Goal: Information Seeking & Learning: Learn about a topic

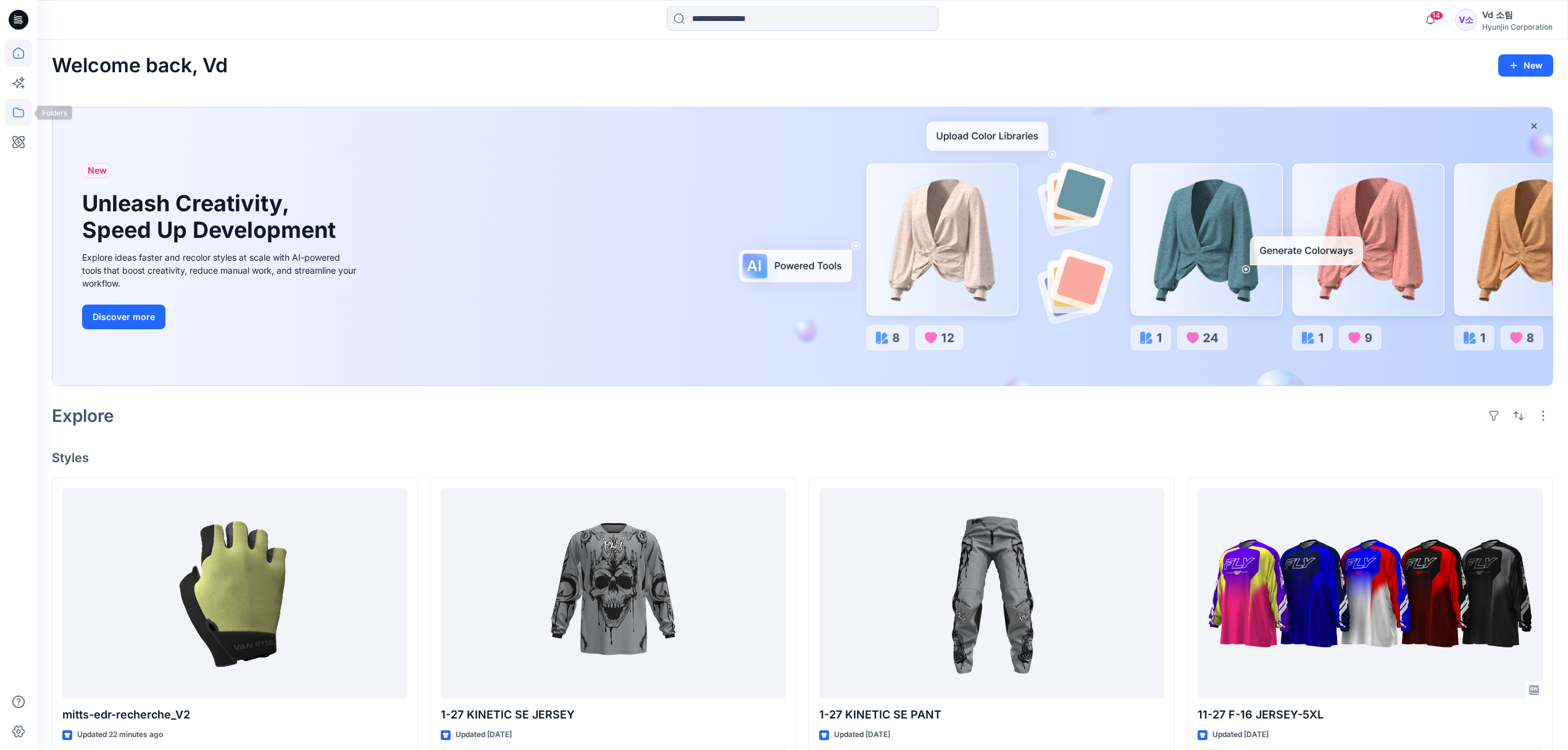
click at [23, 115] on icon at bounding box center [18, 113] width 27 height 27
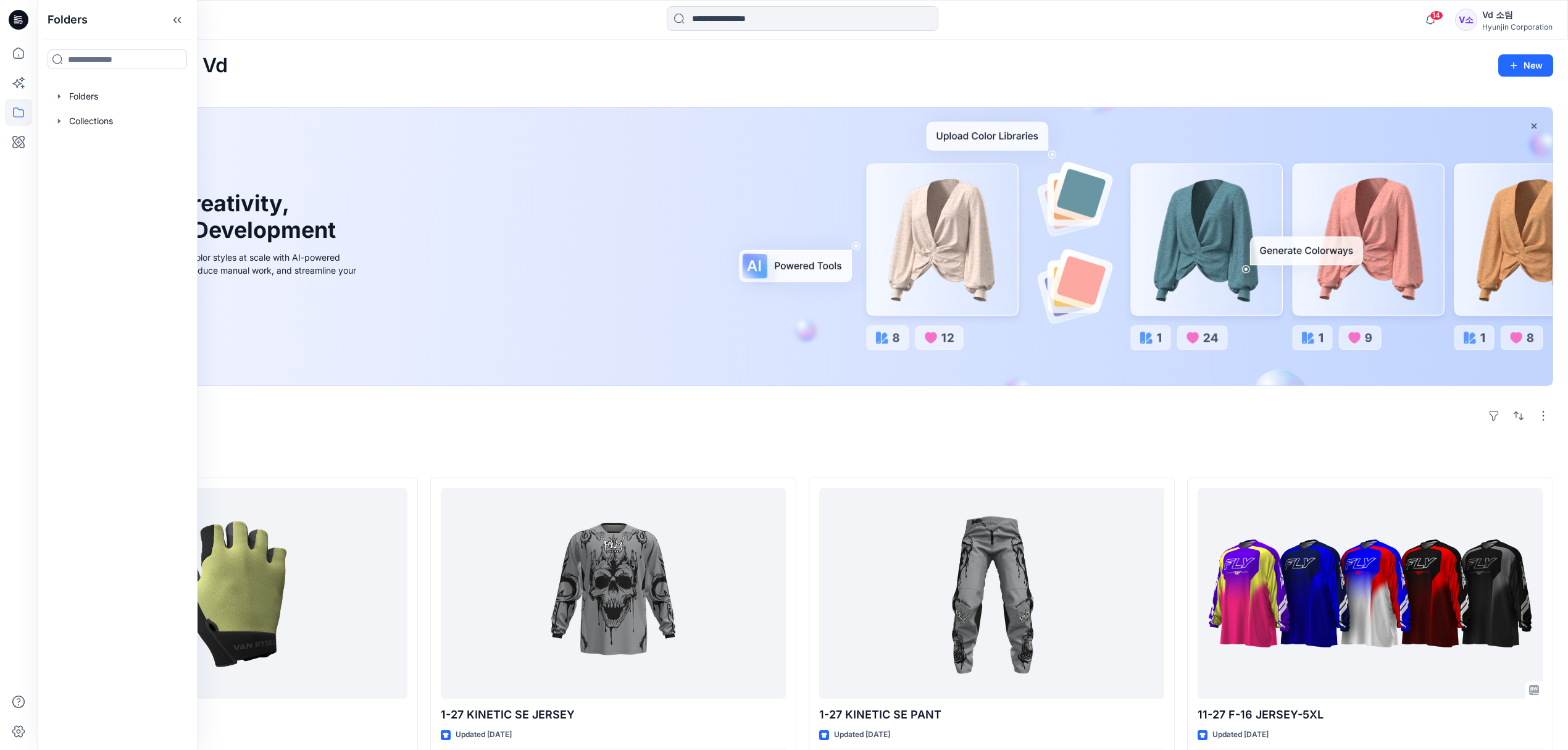
click at [75, 99] on div at bounding box center [117, 95] width 140 height 24
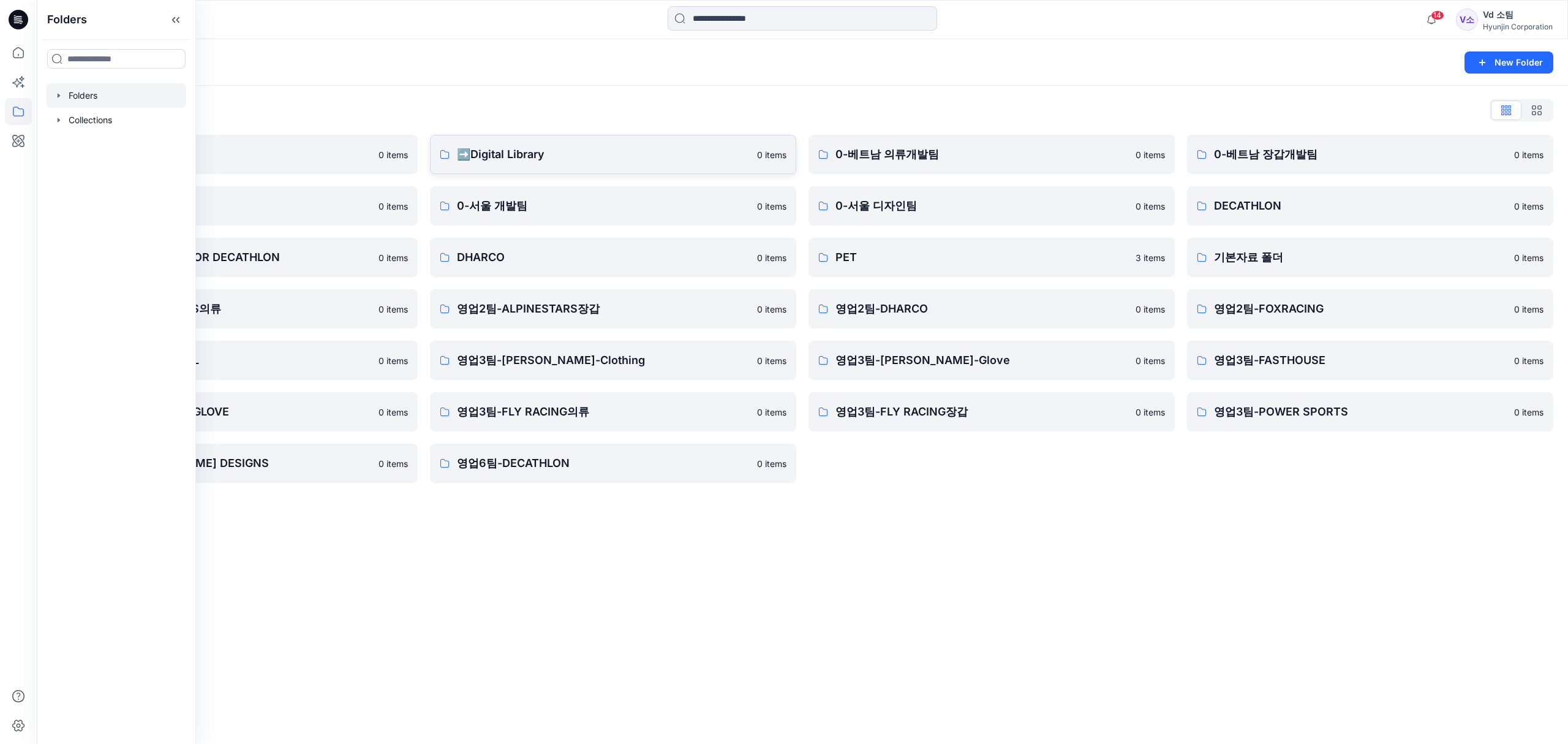
click at [552, 155] on p "➡️Digital Library" at bounding box center [604, 154] width 293 height 17
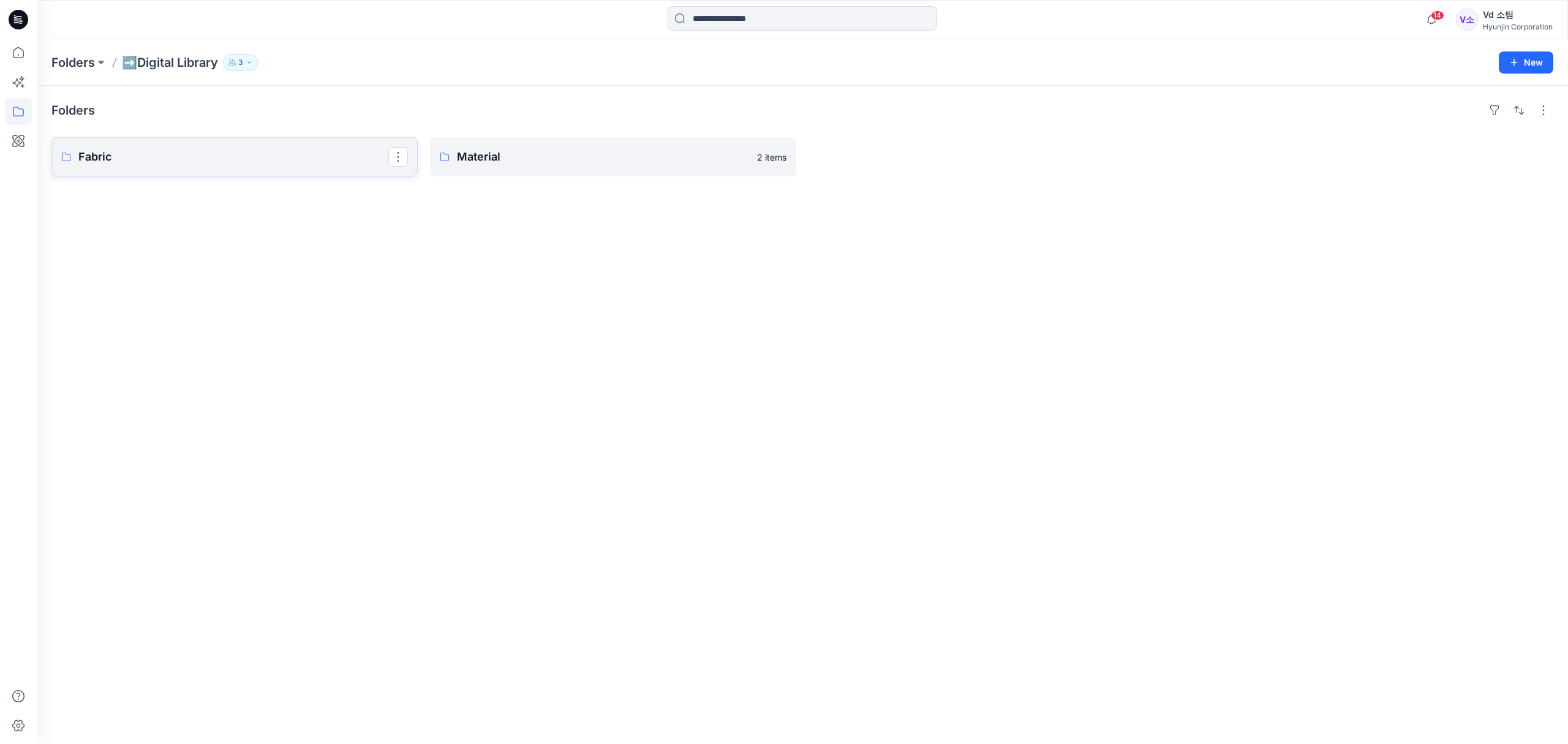
click at [238, 160] on p "Fabric" at bounding box center [233, 156] width 310 height 17
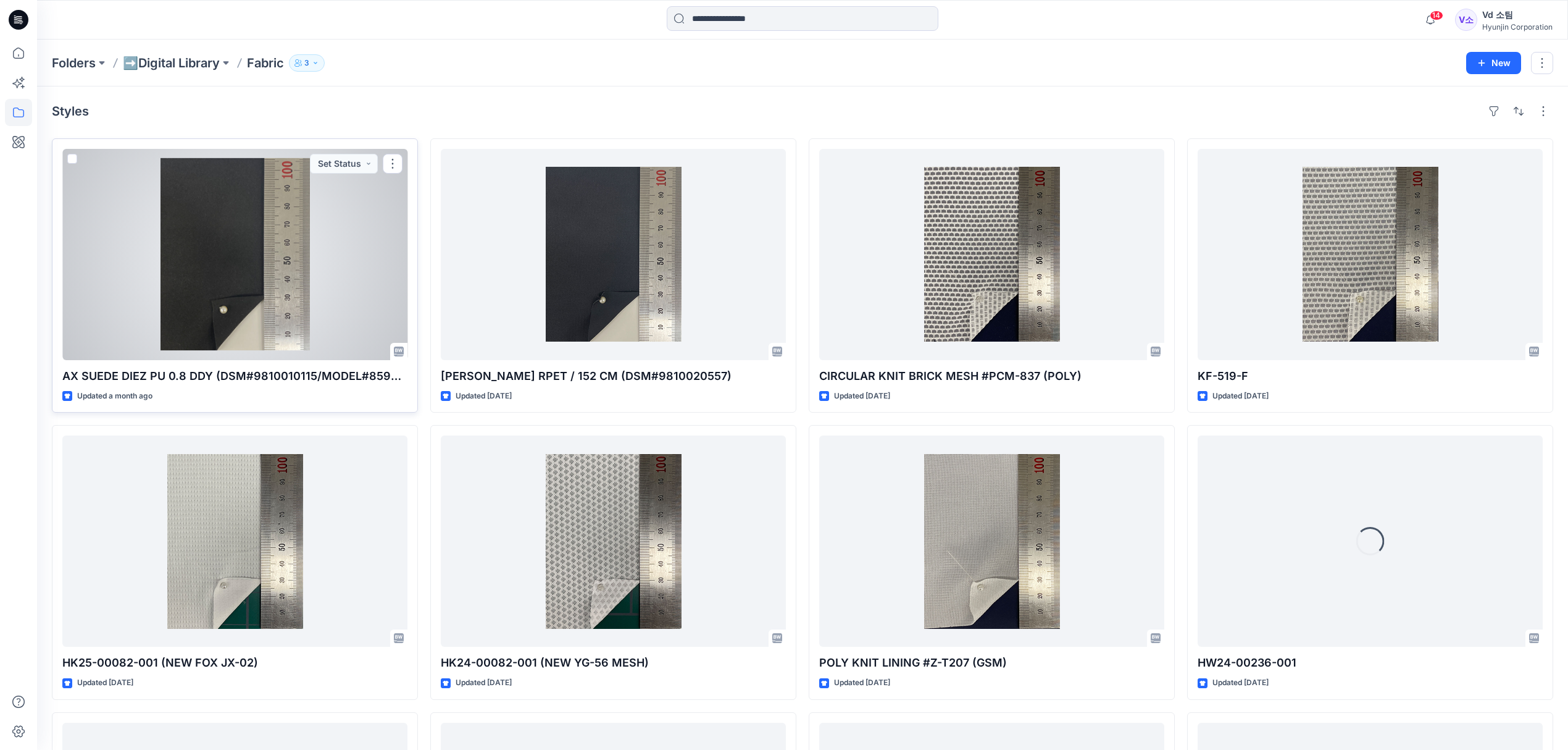
click at [298, 328] on div at bounding box center [234, 254] width 345 height 212
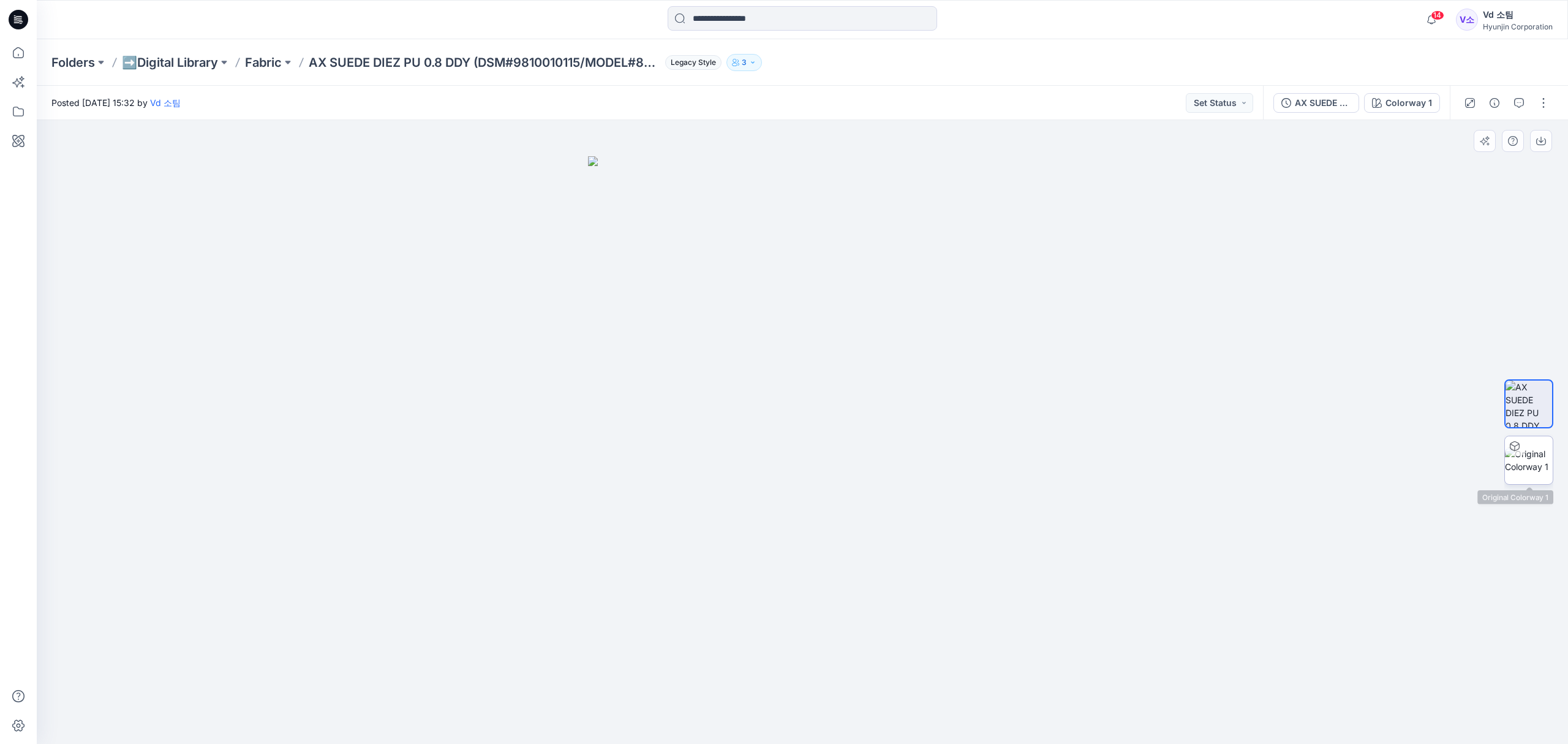
click at [1525, 473] on img at bounding box center [1529, 460] width 48 height 26
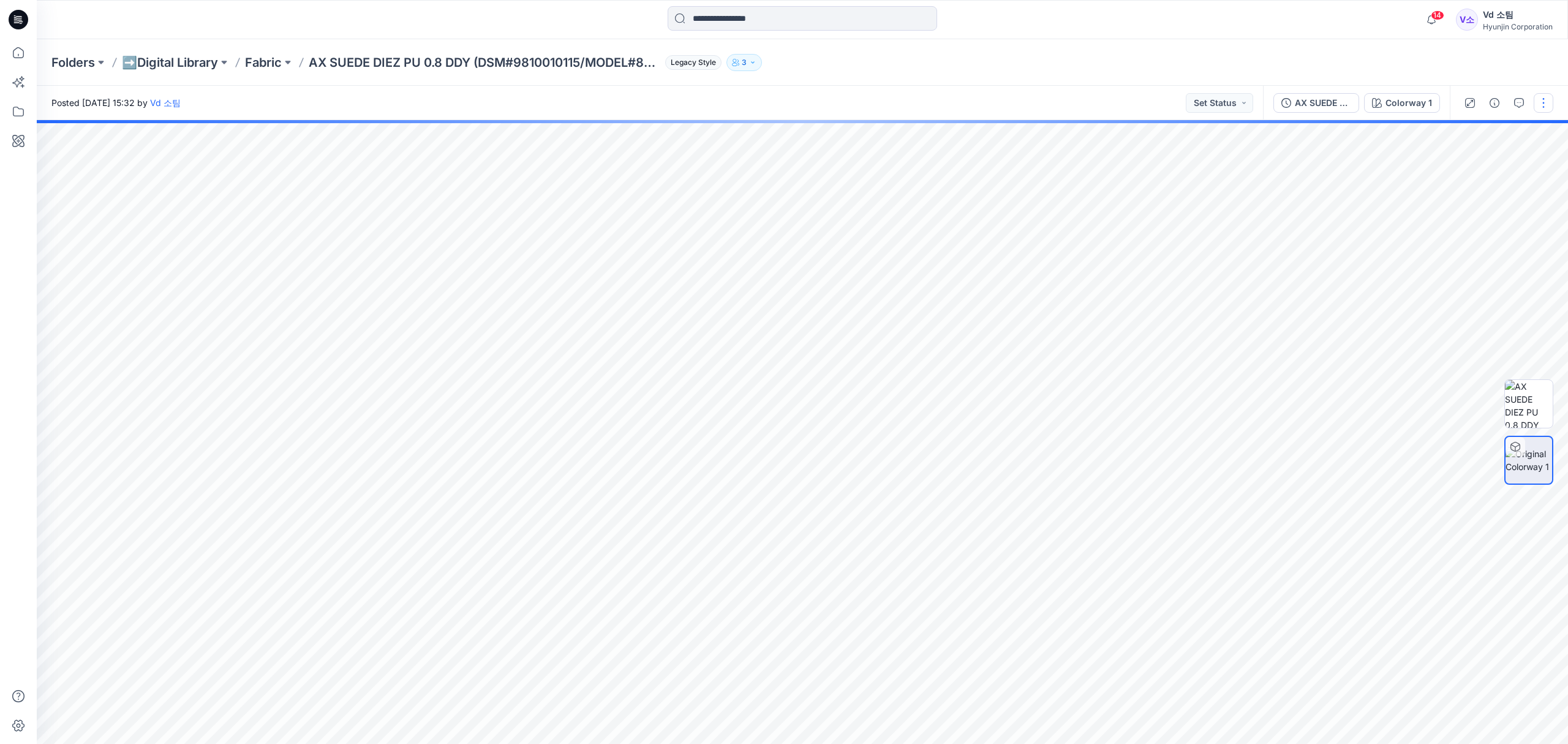
click at [1541, 104] on button "button" at bounding box center [1544, 103] width 20 height 20
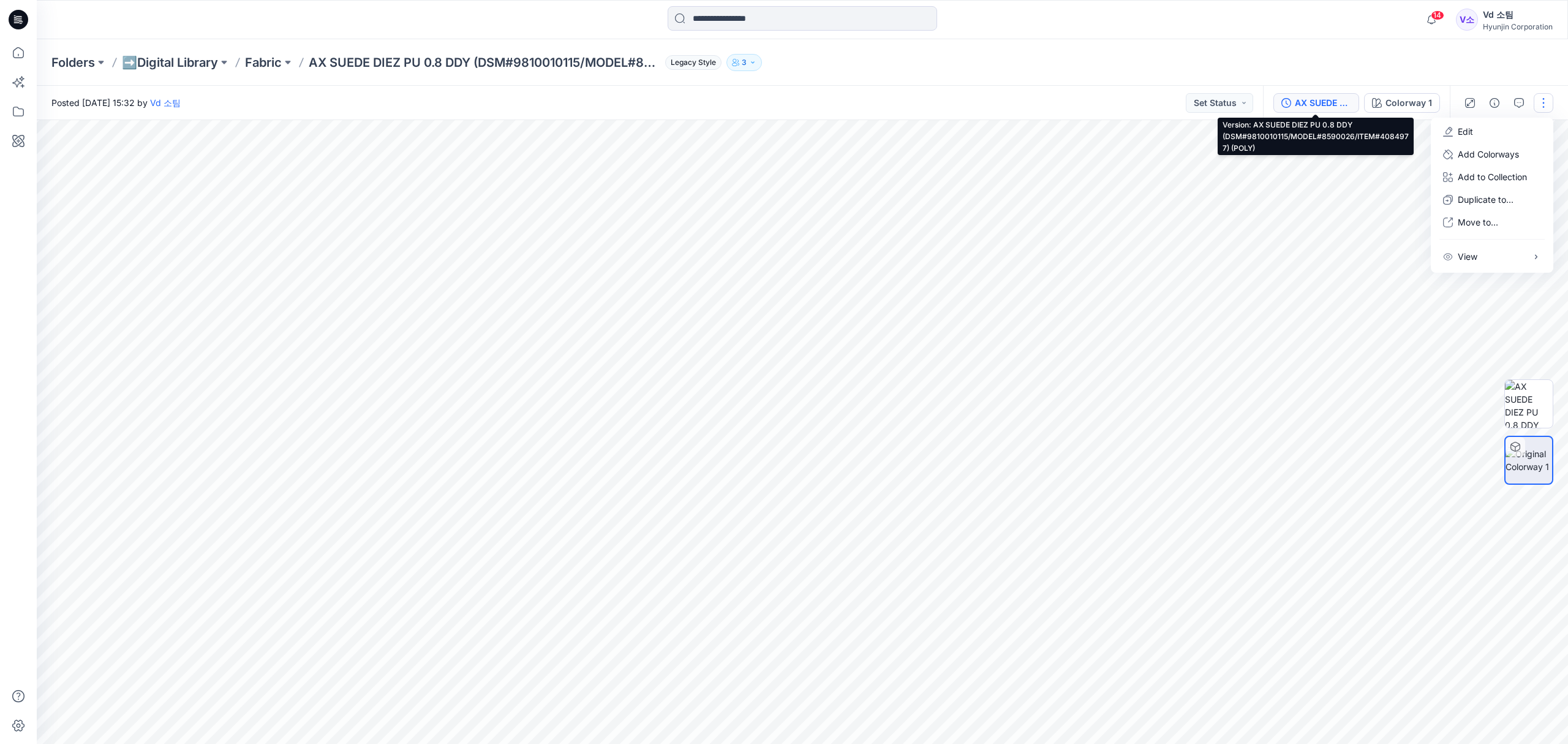
click at [1312, 105] on div "AX SUEDE DIEZ PU 0.8 DDY (DSM#9810010115/MODEL#8590026/ITEM#4084977) (POLY)" at bounding box center [1322, 103] width 56 height 13
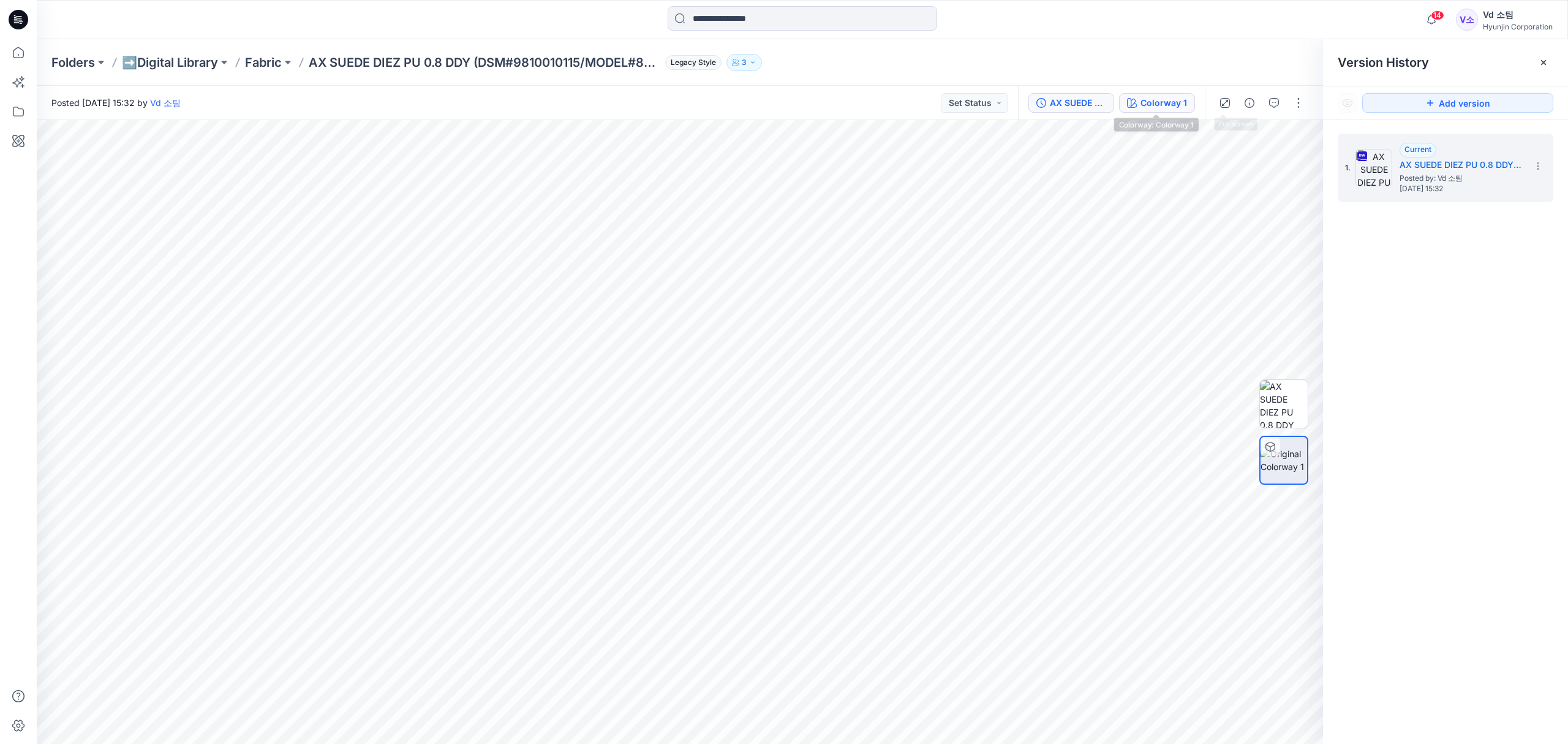
click at [1179, 100] on div "Colorway 1" at bounding box center [1163, 103] width 46 height 13
click at [1545, 69] on button "button" at bounding box center [1544, 63] width 20 height 20
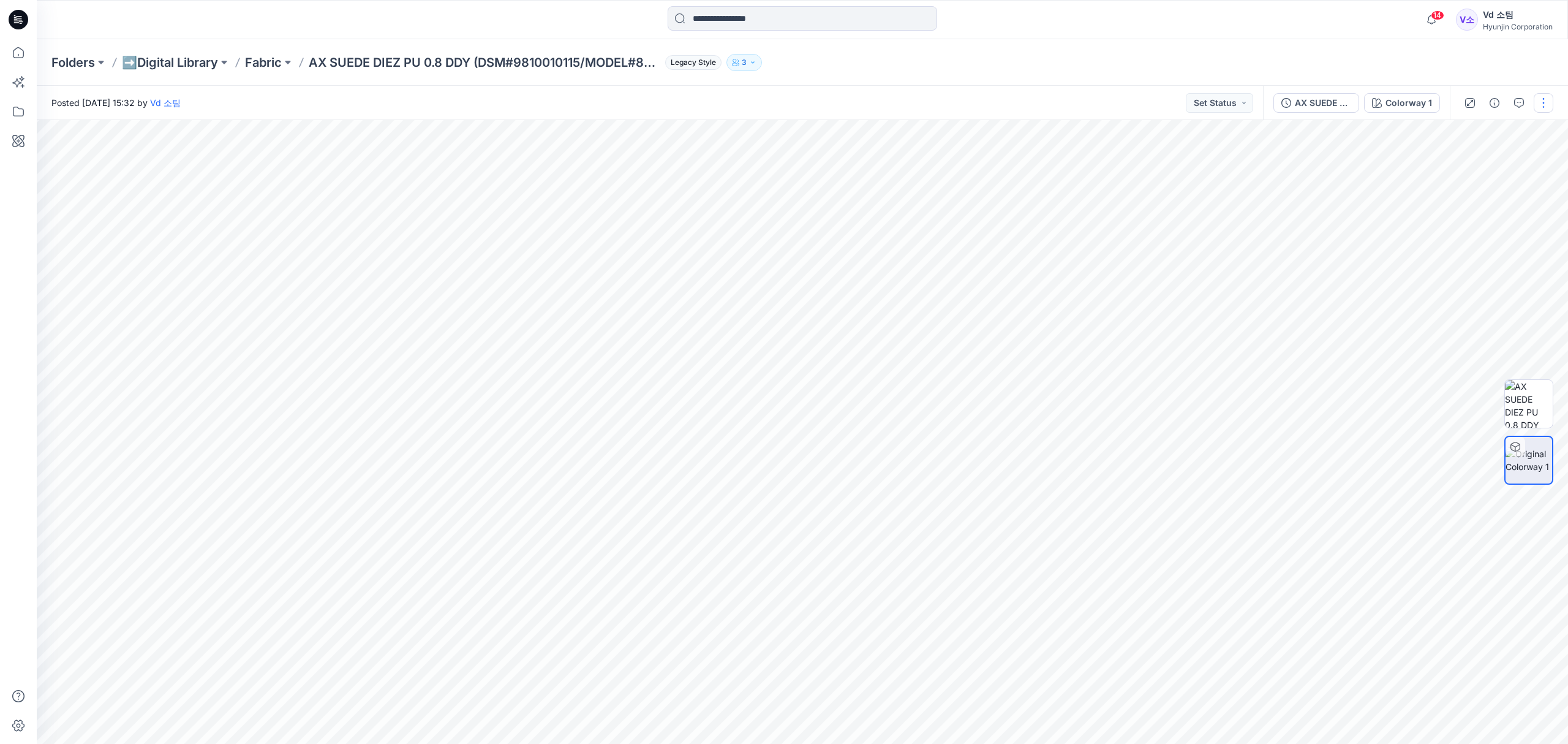
click at [1546, 100] on button "button" at bounding box center [1544, 103] width 20 height 20
click at [1519, 153] on p "Add Colorways" at bounding box center [1489, 154] width 62 height 13
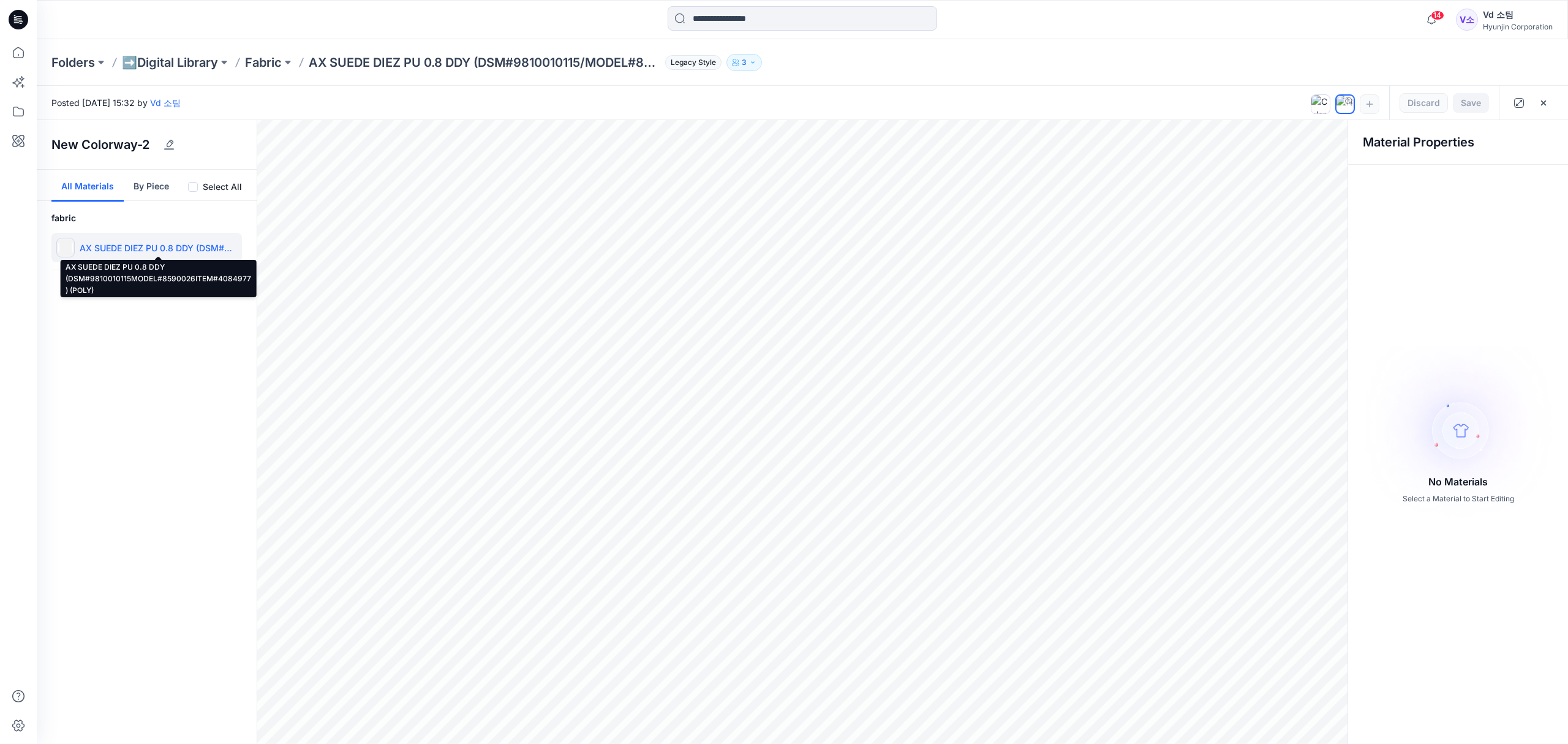
click at [91, 250] on p "AX SUEDE DIEZ PU 0.8 DDY (DSM#9810010115MODEL#8590026ITEM#4084977) (POLY)" at bounding box center [158, 247] width 157 height 13
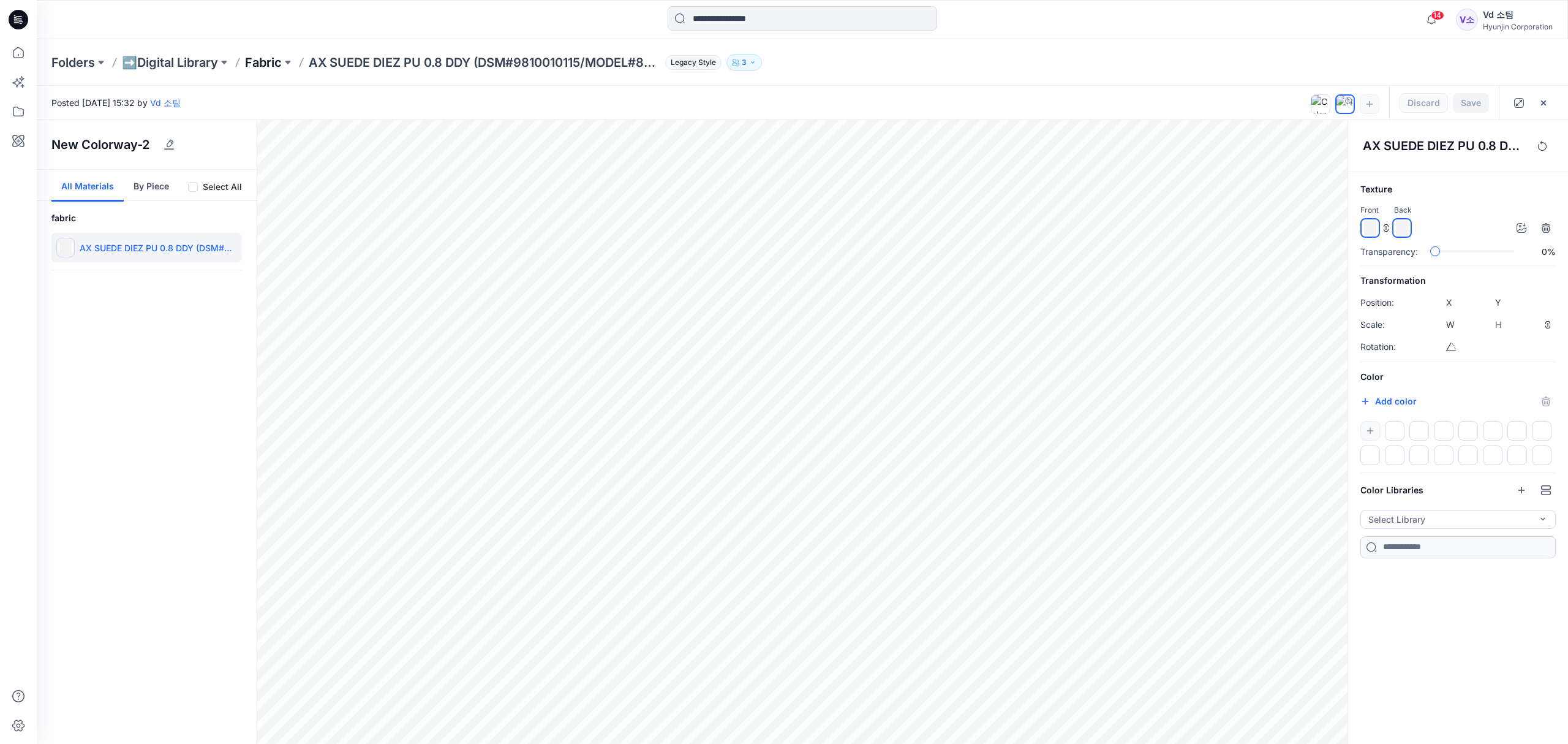
click at [272, 67] on p "Fabric" at bounding box center [263, 62] width 37 height 17
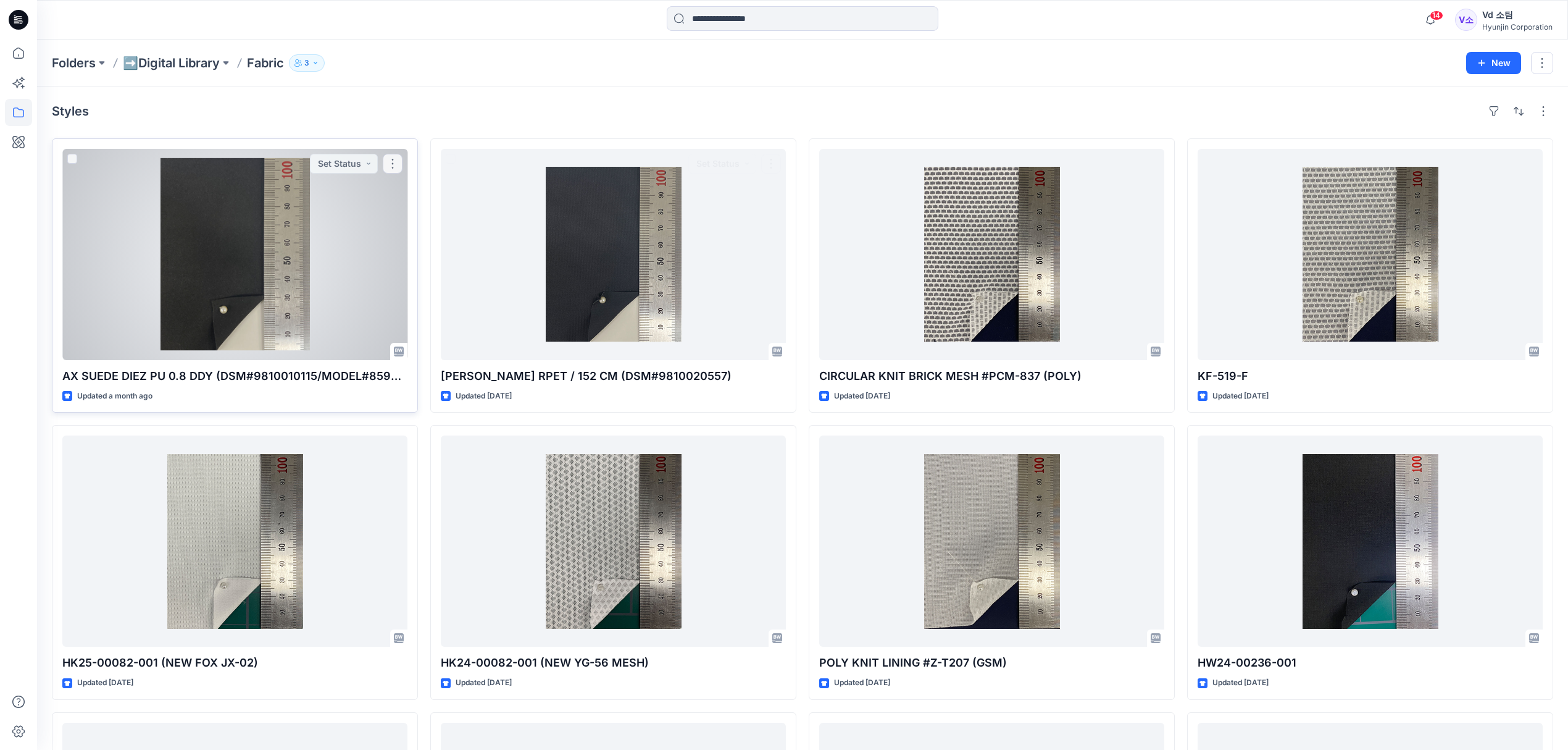
click at [299, 287] on div at bounding box center [234, 254] width 345 height 212
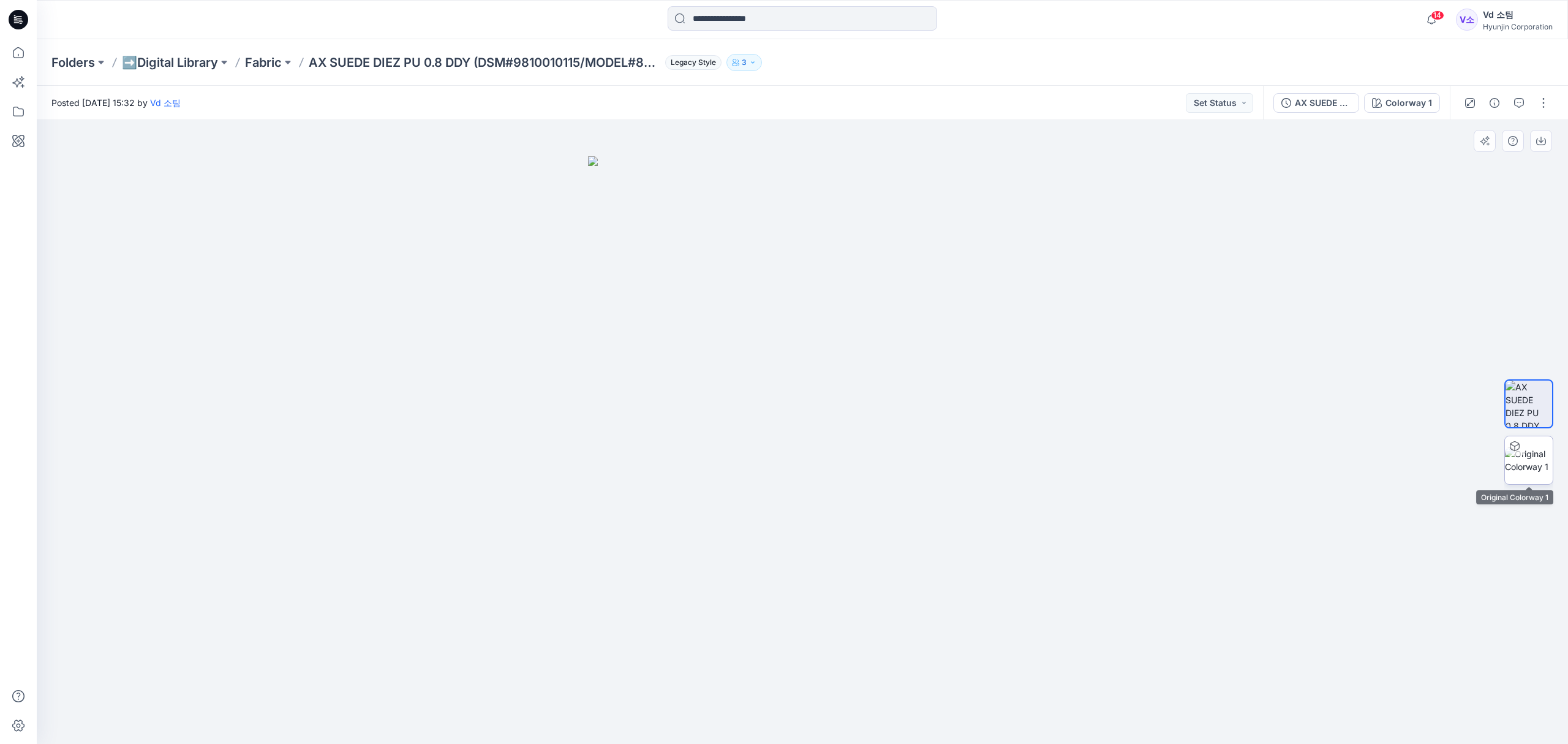
click at [1546, 466] on img at bounding box center [1529, 460] width 48 height 26
click at [256, 62] on p "Fabric" at bounding box center [263, 62] width 37 height 17
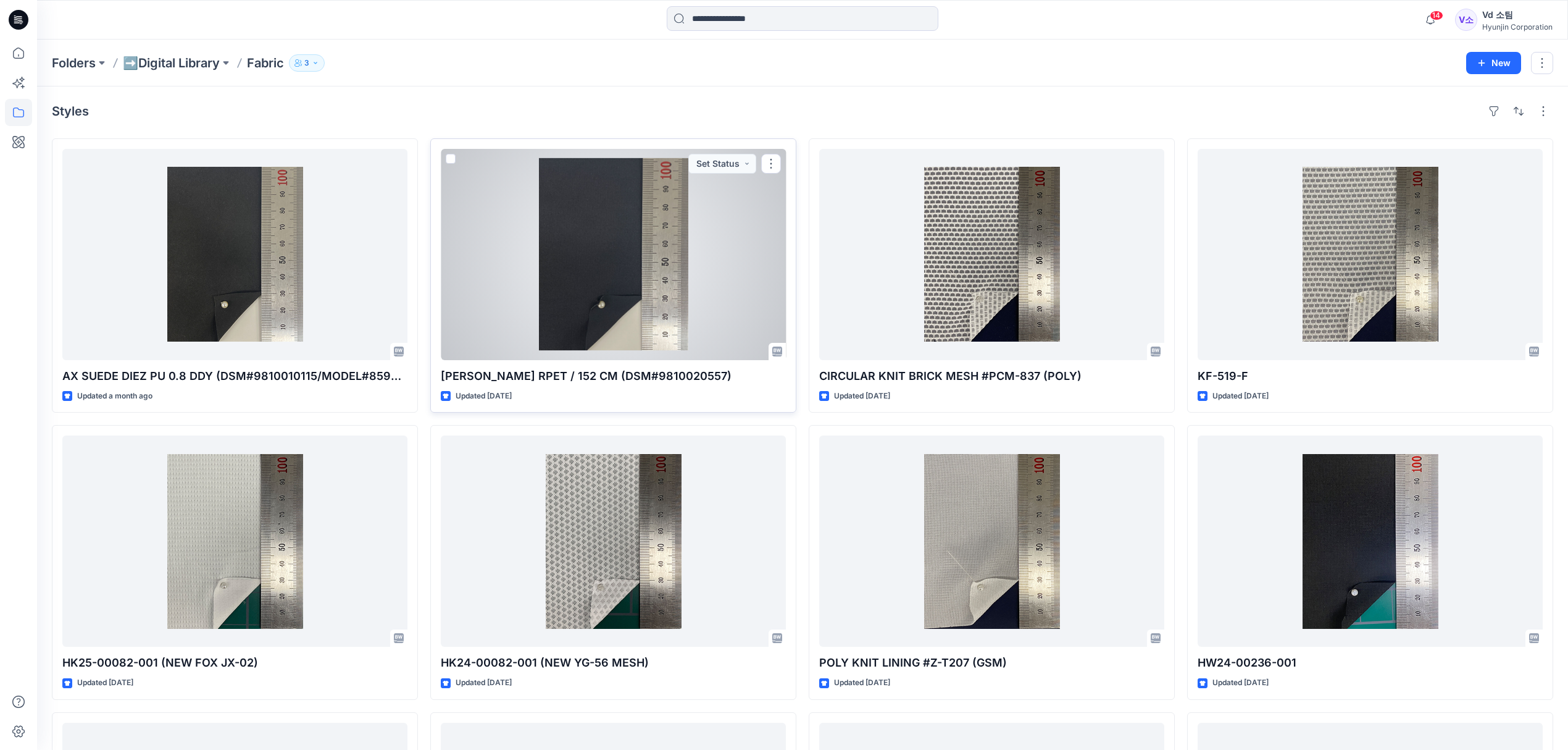
click at [579, 328] on div at bounding box center [613, 254] width 345 height 212
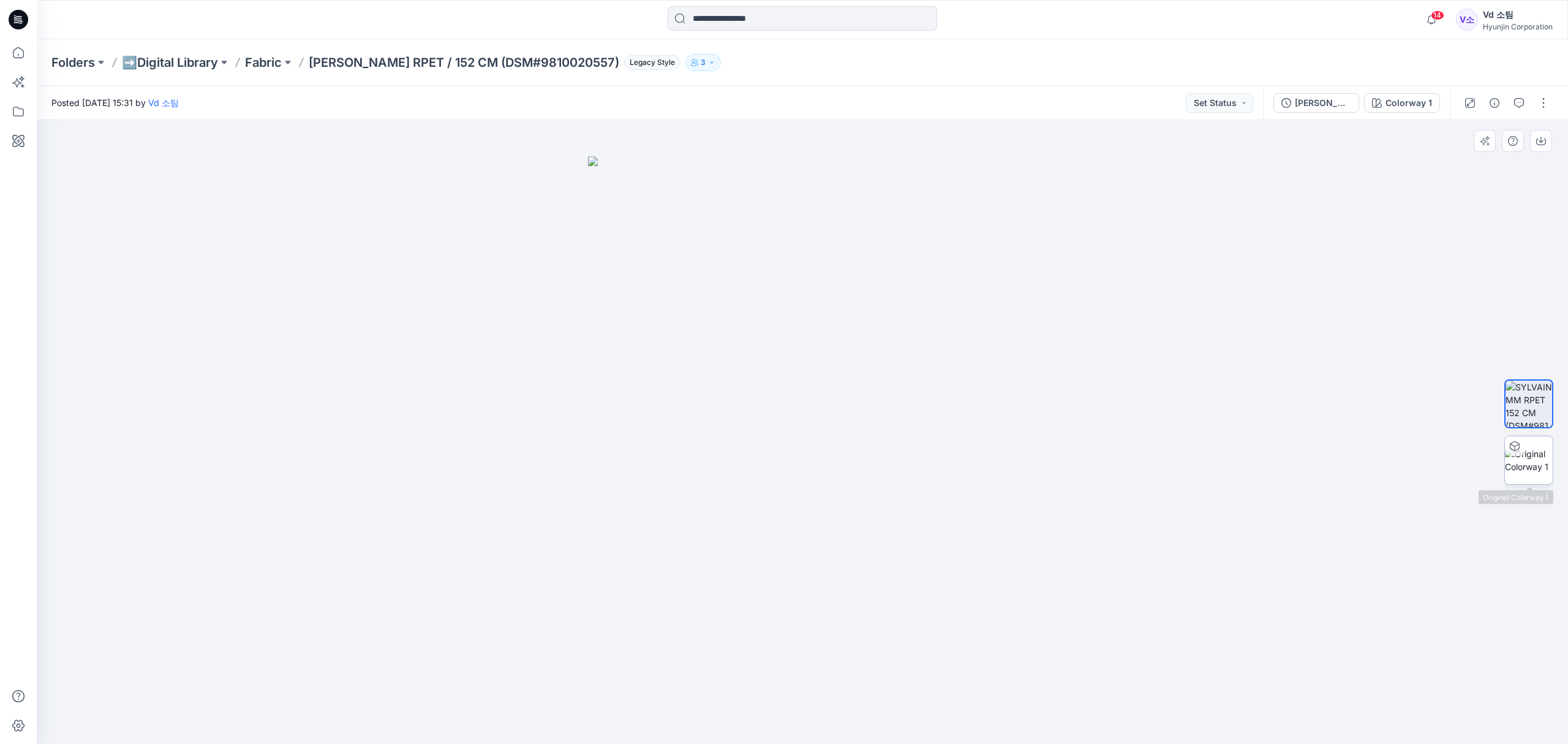
click at [1537, 467] on img at bounding box center [1529, 460] width 48 height 26
click at [243, 63] on icon at bounding box center [238, 62] width 10 height 10
click at [263, 62] on p "Fabric" at bounding box center [263, 62] width 37 height 17
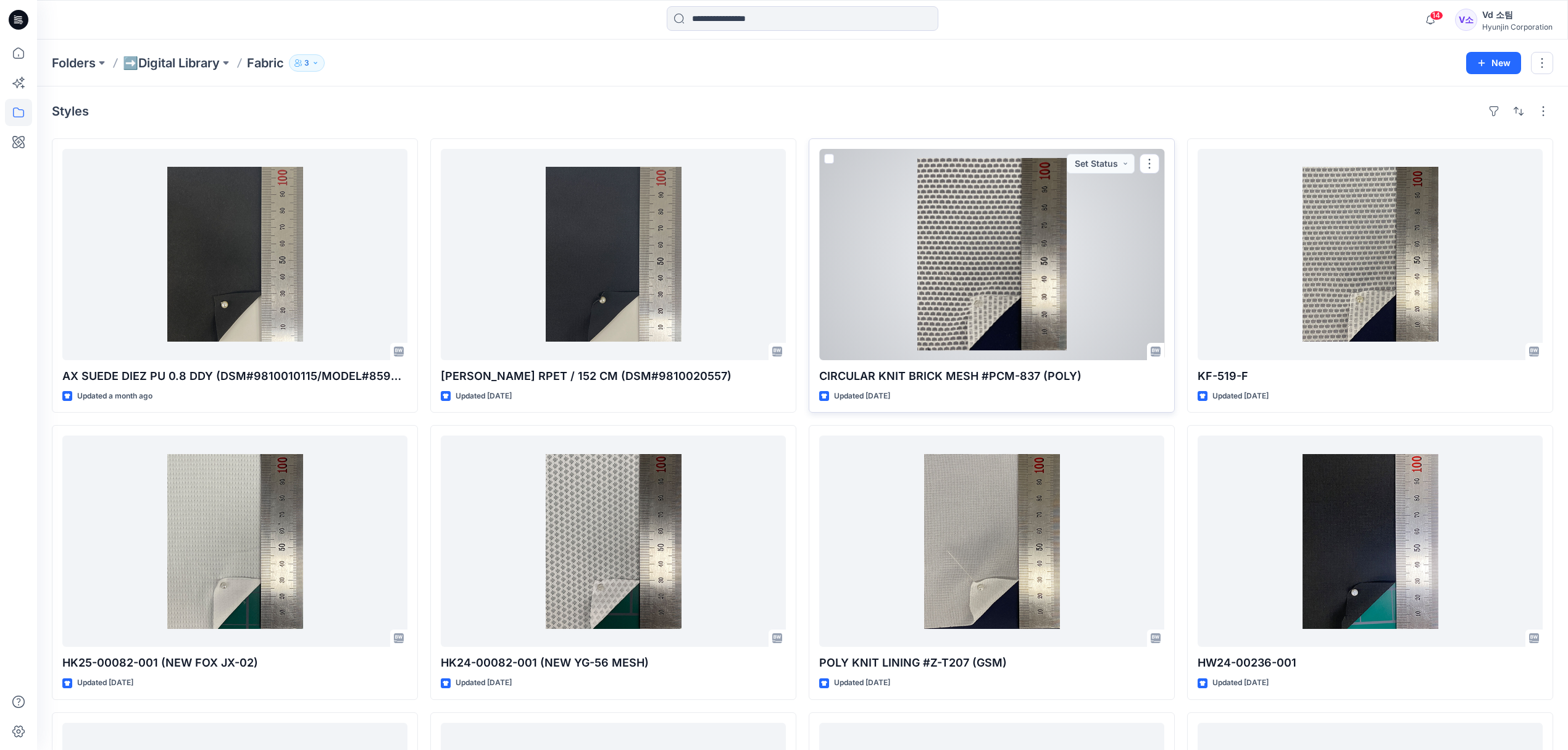
click at [1010, 285] on div at bounding box center [991, 254] width 345 height 212
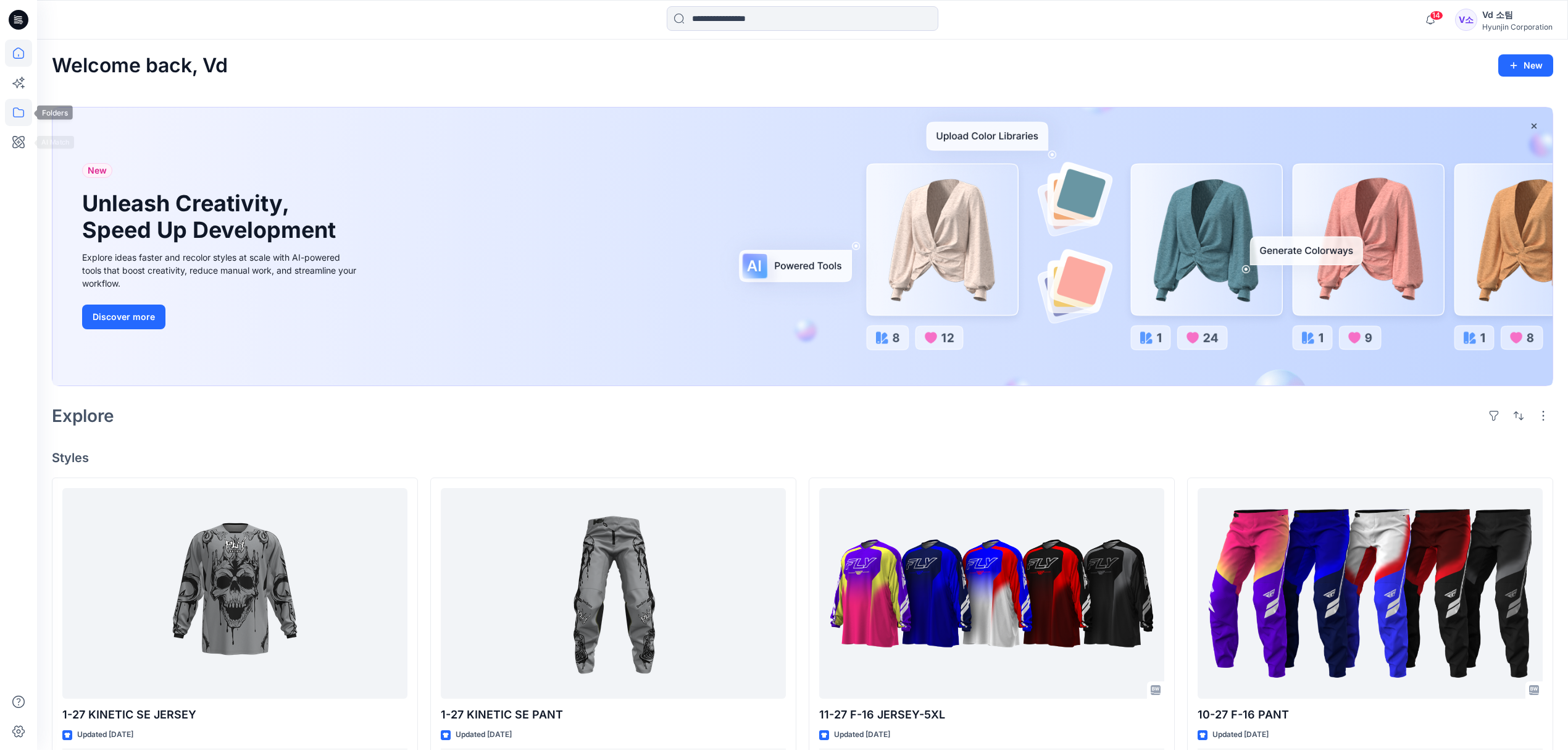
click at [25, 113] on icon at bounding box center [18, 113] width 27 height 27
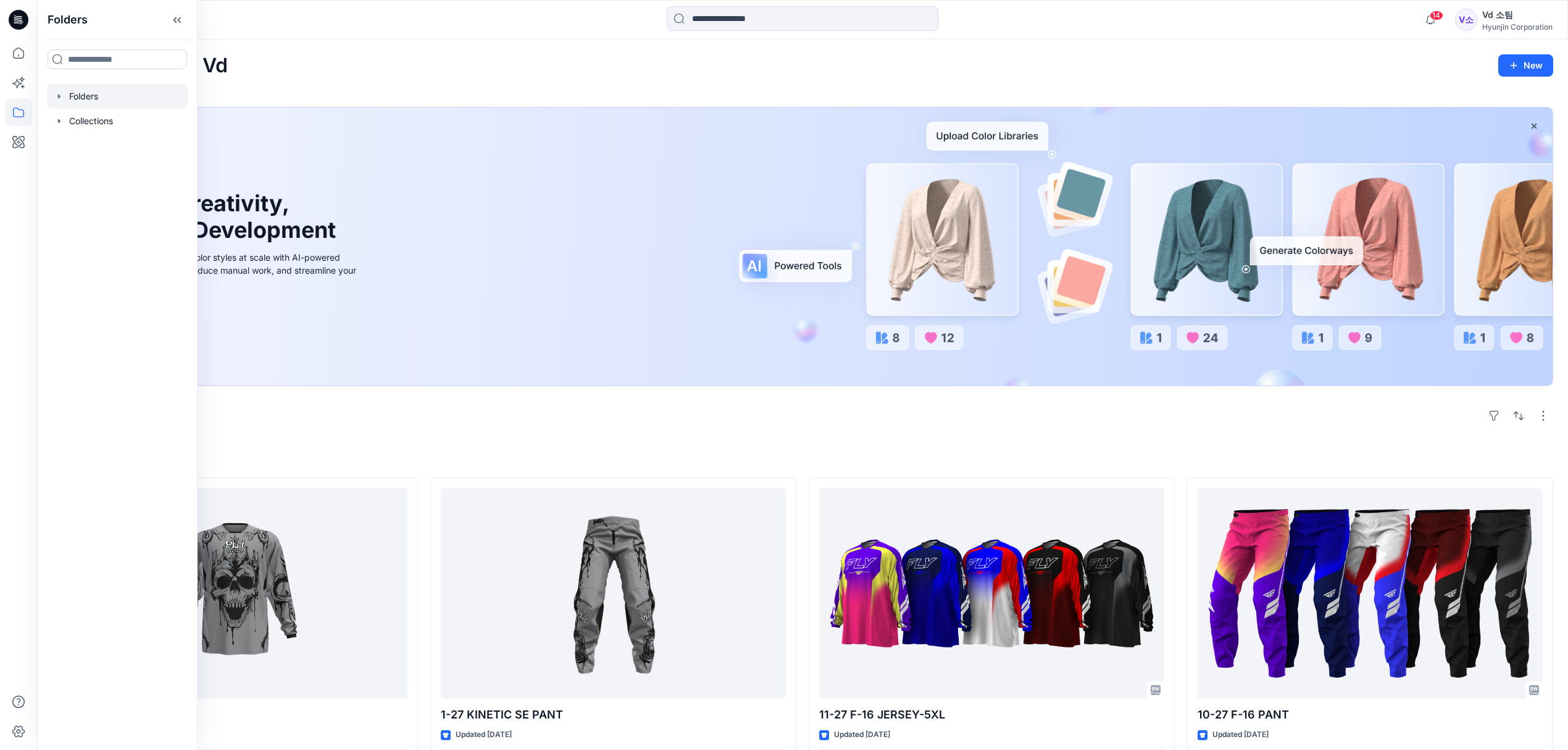
click at [80, 85] on div at bounding box center [117, 95] width 140 height 24
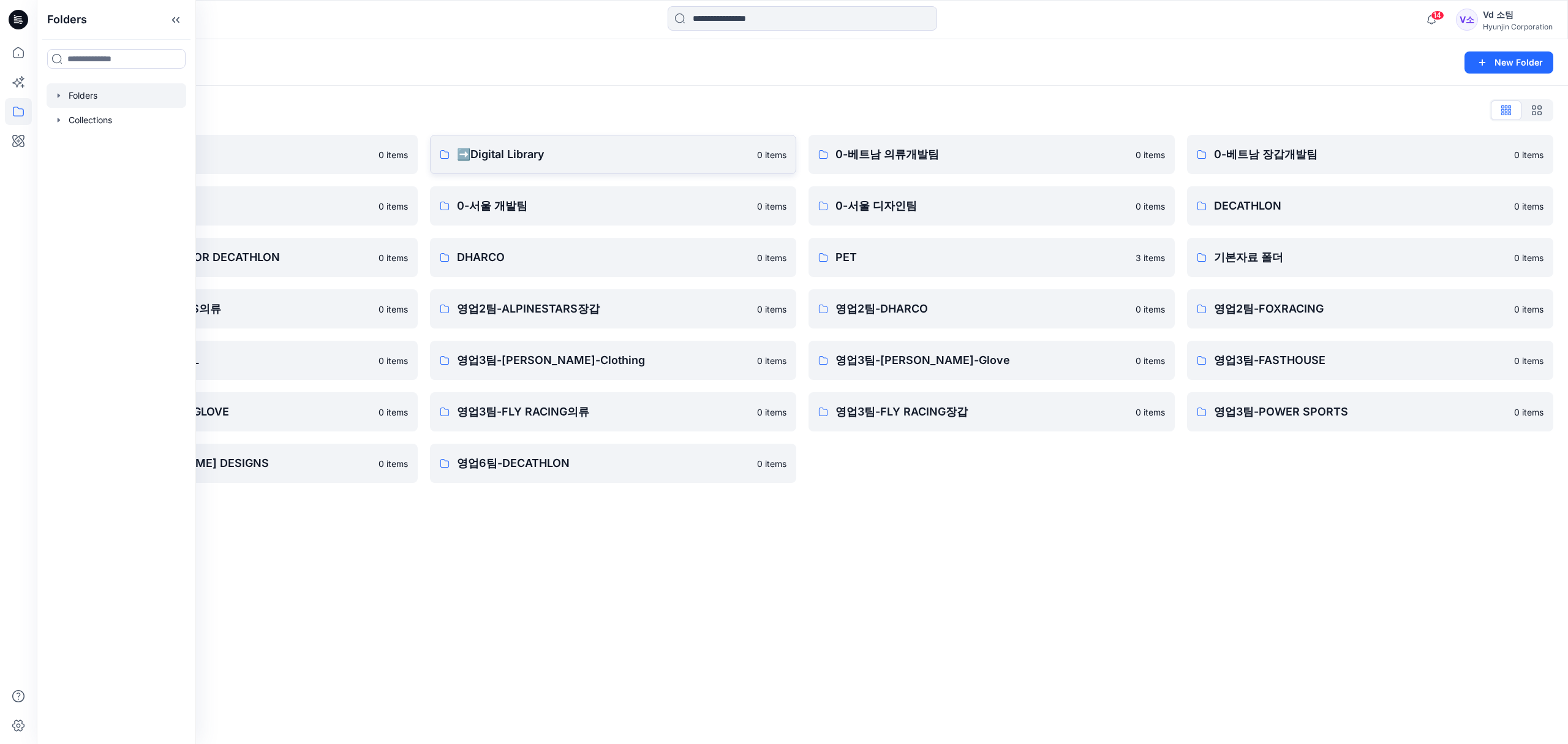
click at [563, 149] on p "➡️Digital Library" at bounding box center [604, 154] width 293 height 17
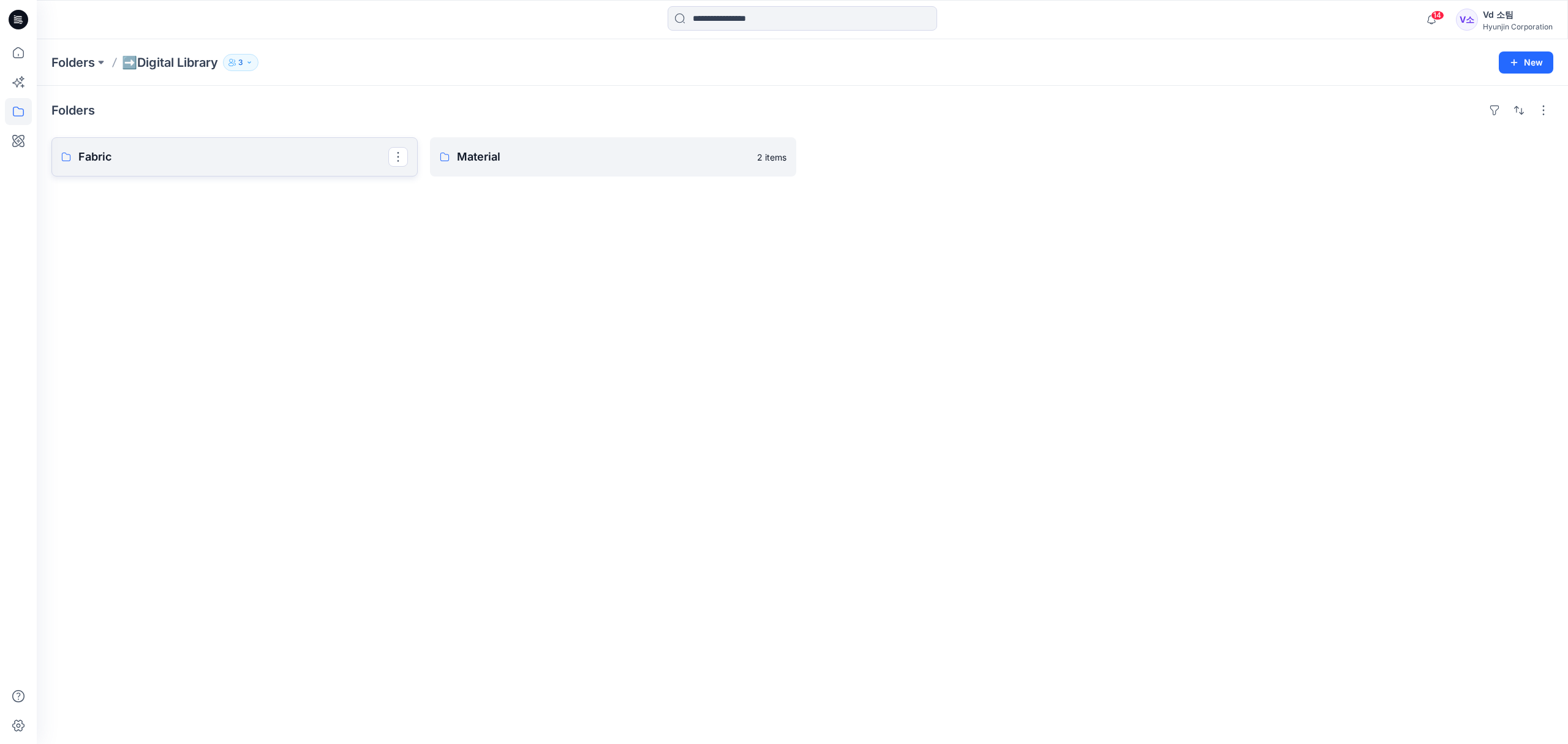
click at [263, 155] on p "Fabric" at bounding box center [233, 156] width 310 height 17
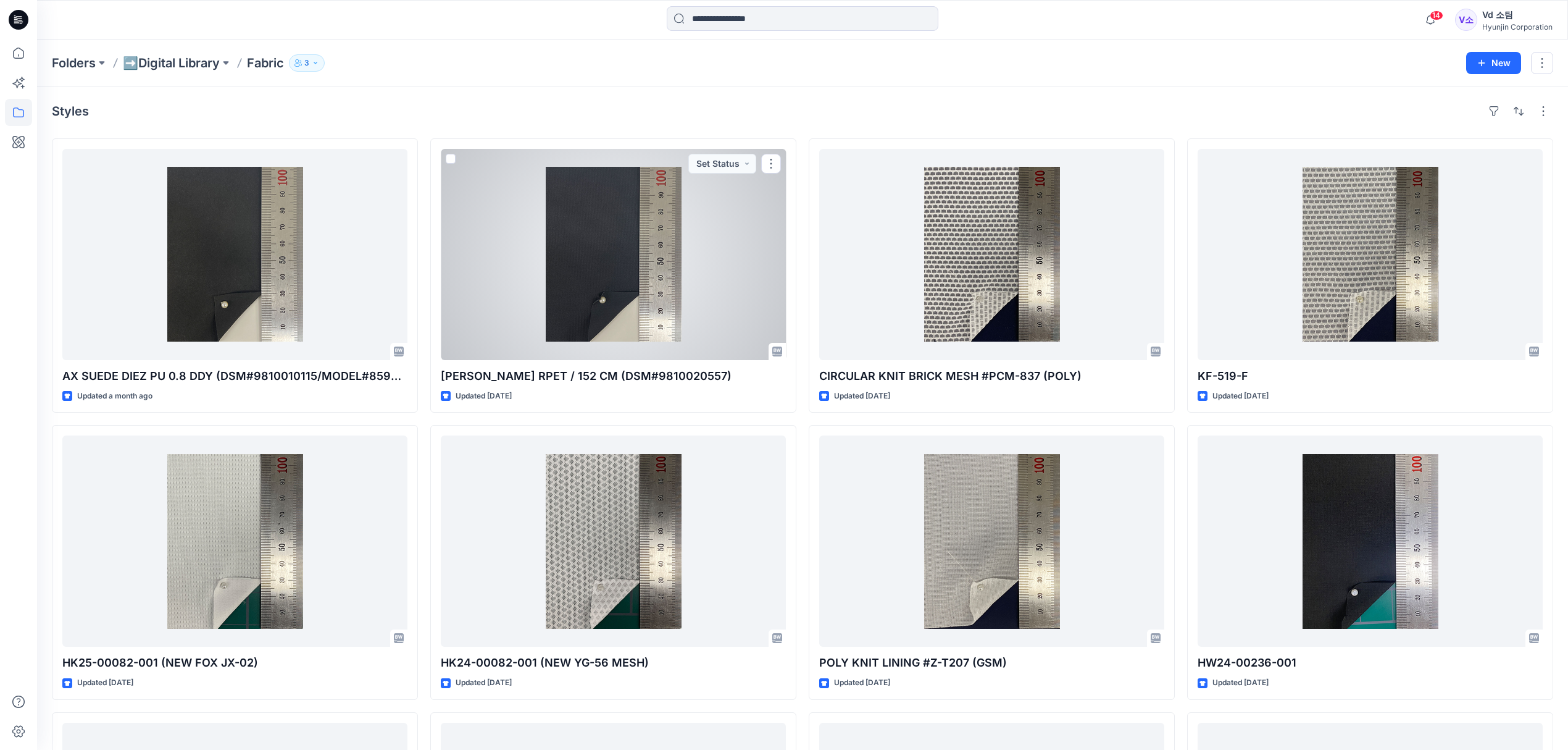
click at [578, 300] on div at bounding box center [613, 254] width 345 height 212
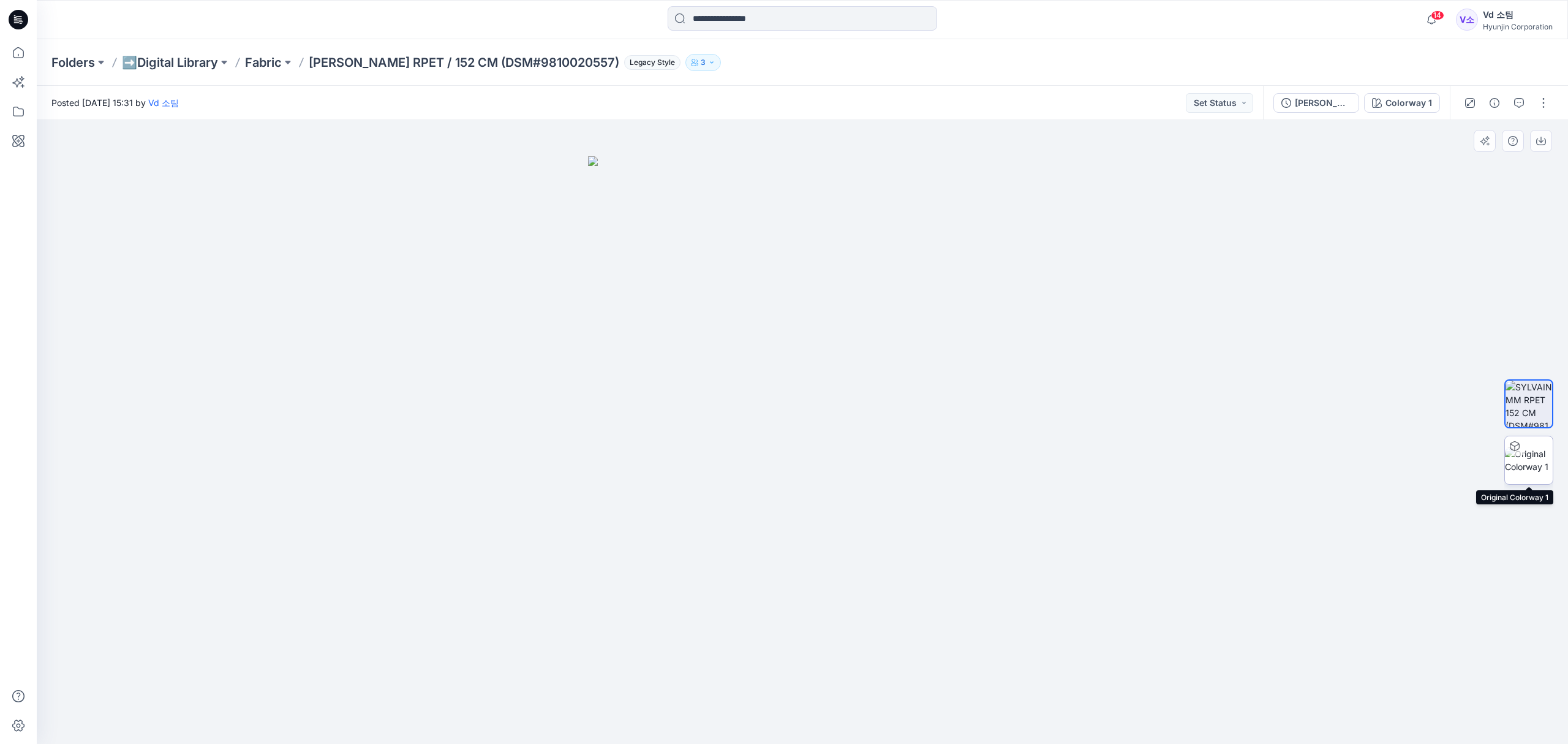
click at [1547, 451] on img at bounding box center [1529, 460] width 48 height 26
click at [254, 46] on div "Folders ➡️Digital Library Fabric SYLVAIN MM RPET / 152 CM (DSM#9810020557) Lega…" at bounding box center [802, 63] width 1531 height 46
click at [258, 52] on div "Folders ➡️Digital Library Fabric SYLVAIN MM RPET / 152 CM (DSM#9810020557) Lega…" at bounding box center [802, 63] width 1531 height 46
click at [260, 63] on p "Fabric" at bounding box center [263, 62] width 37 height 17
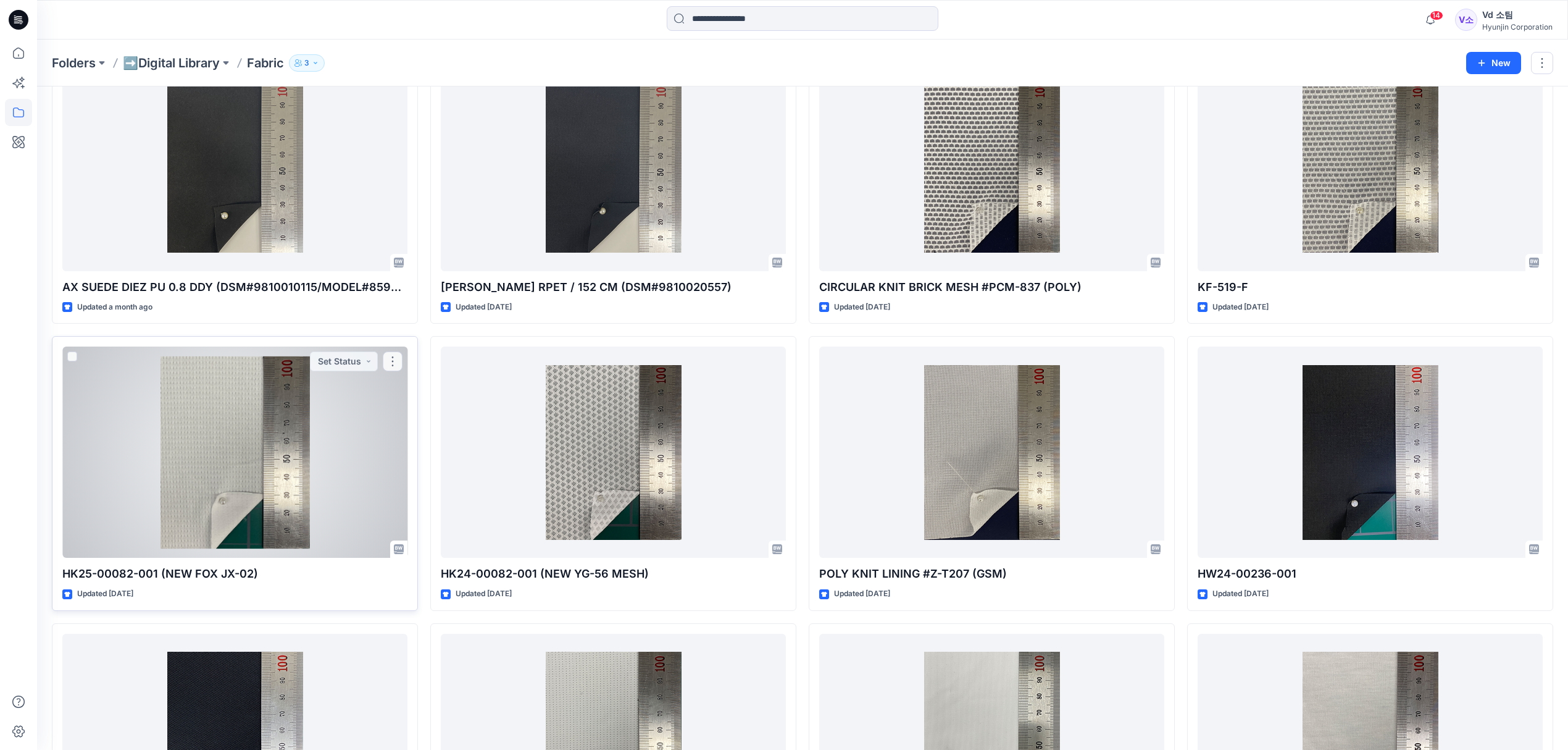
scroll to position [247, 0]
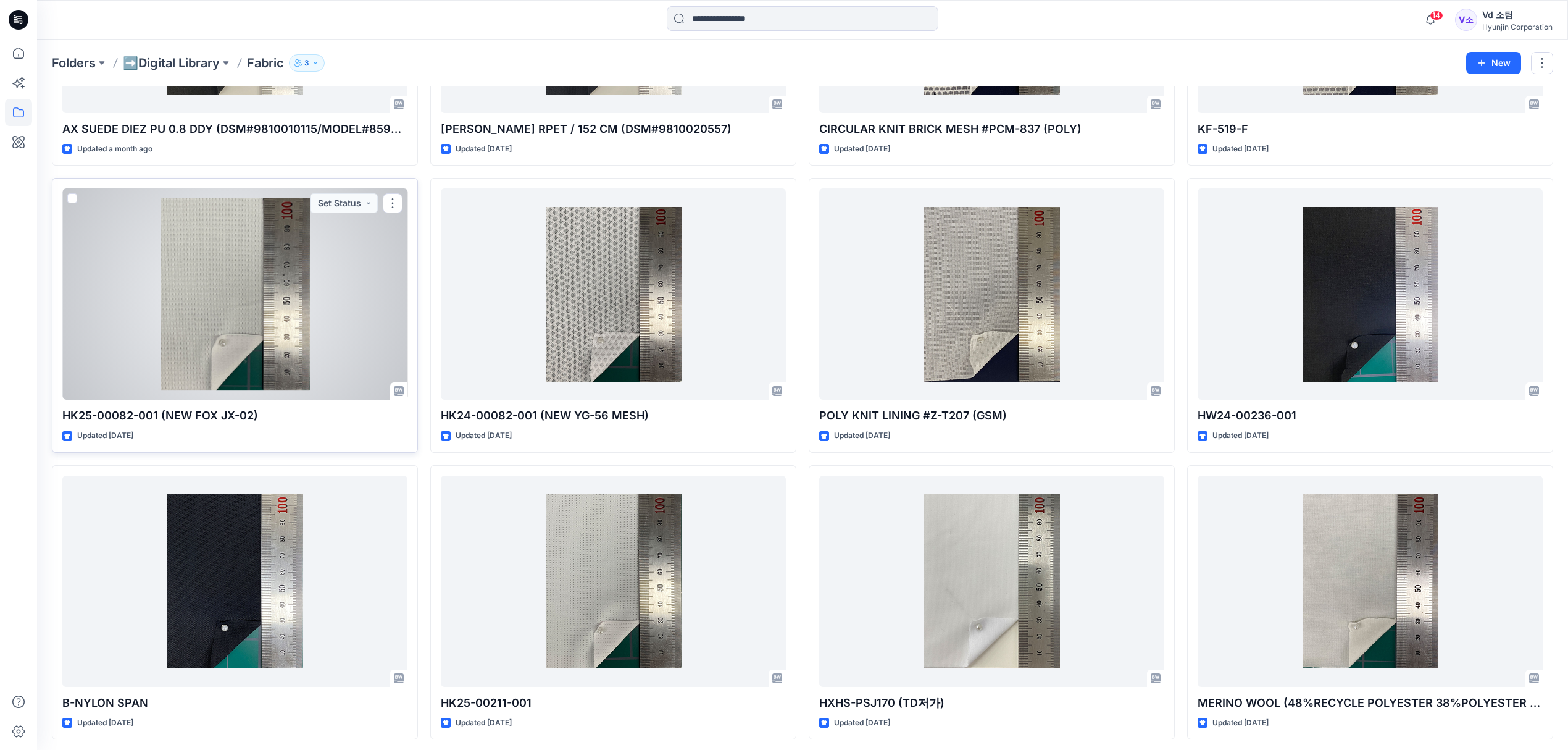
click at [263, 239] on div at bounding box center [234, 294] width 345 height 212
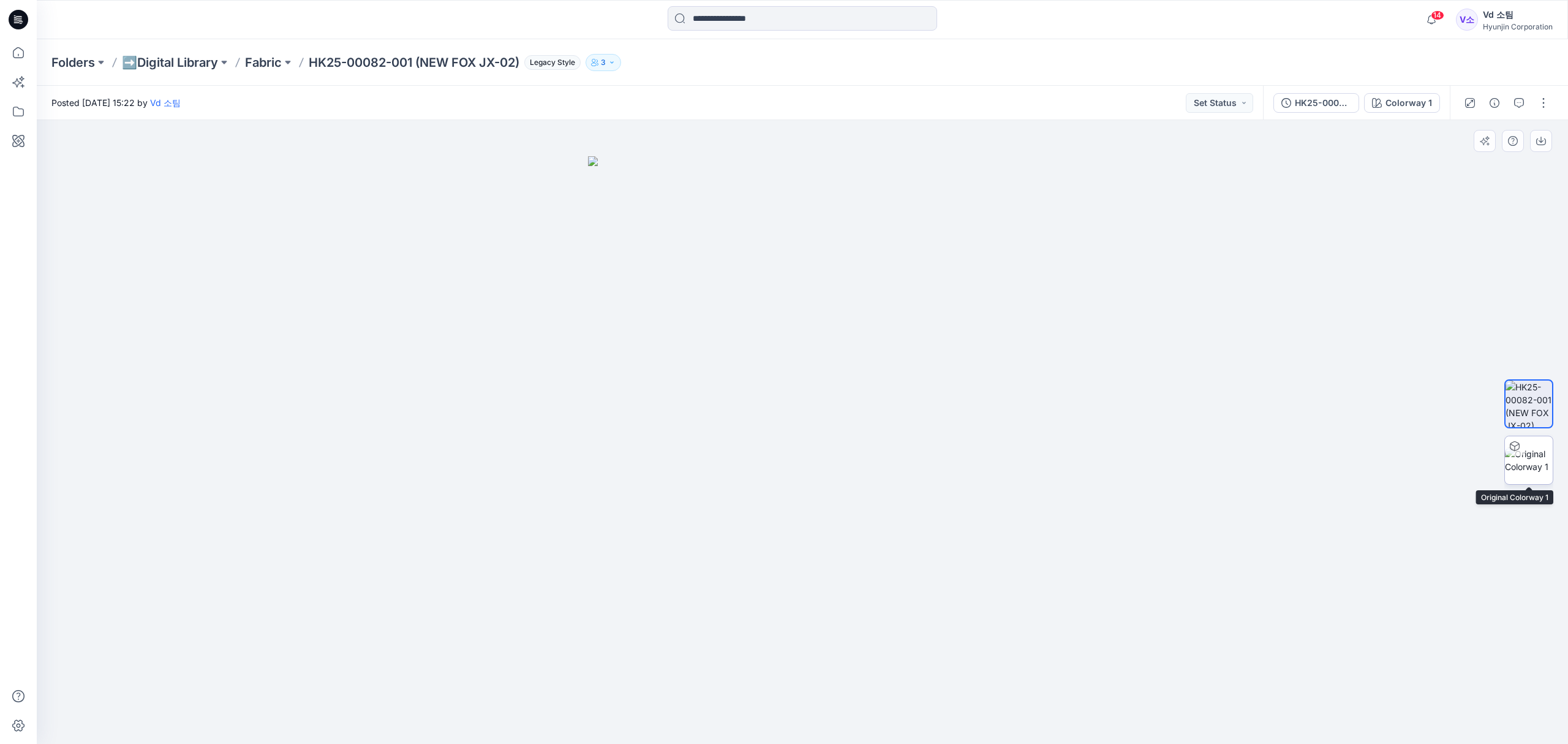
click at [1520, 466] on img at bounding box center [1529, 460] width 48 height 26
click at [276, 65] on p "Fabric" at bounding box center [263, 62] width 37 height 17
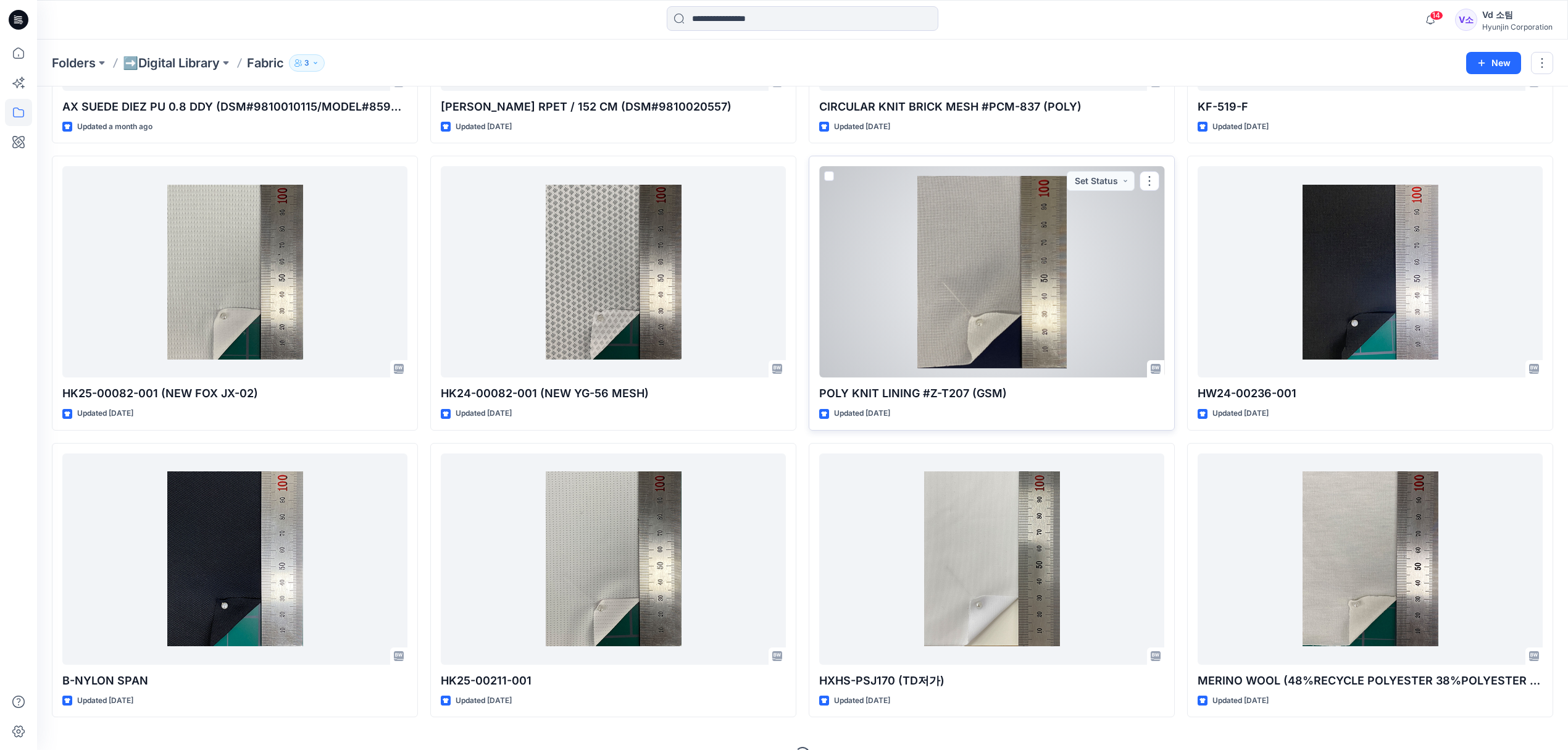
scroll to position [296, 0]
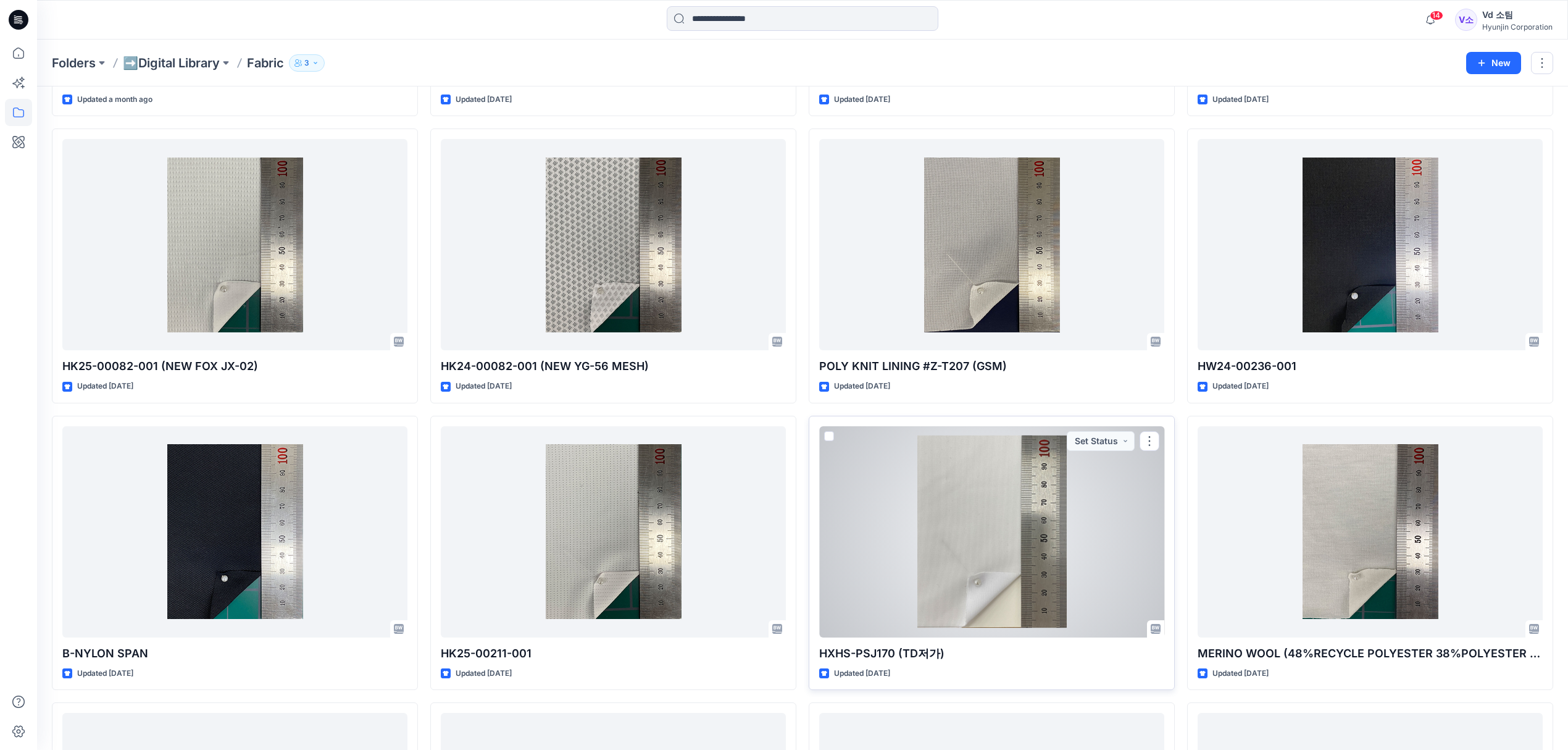
click at [1016, 506] on div at bounding box center [991, 531] width 345 height 212
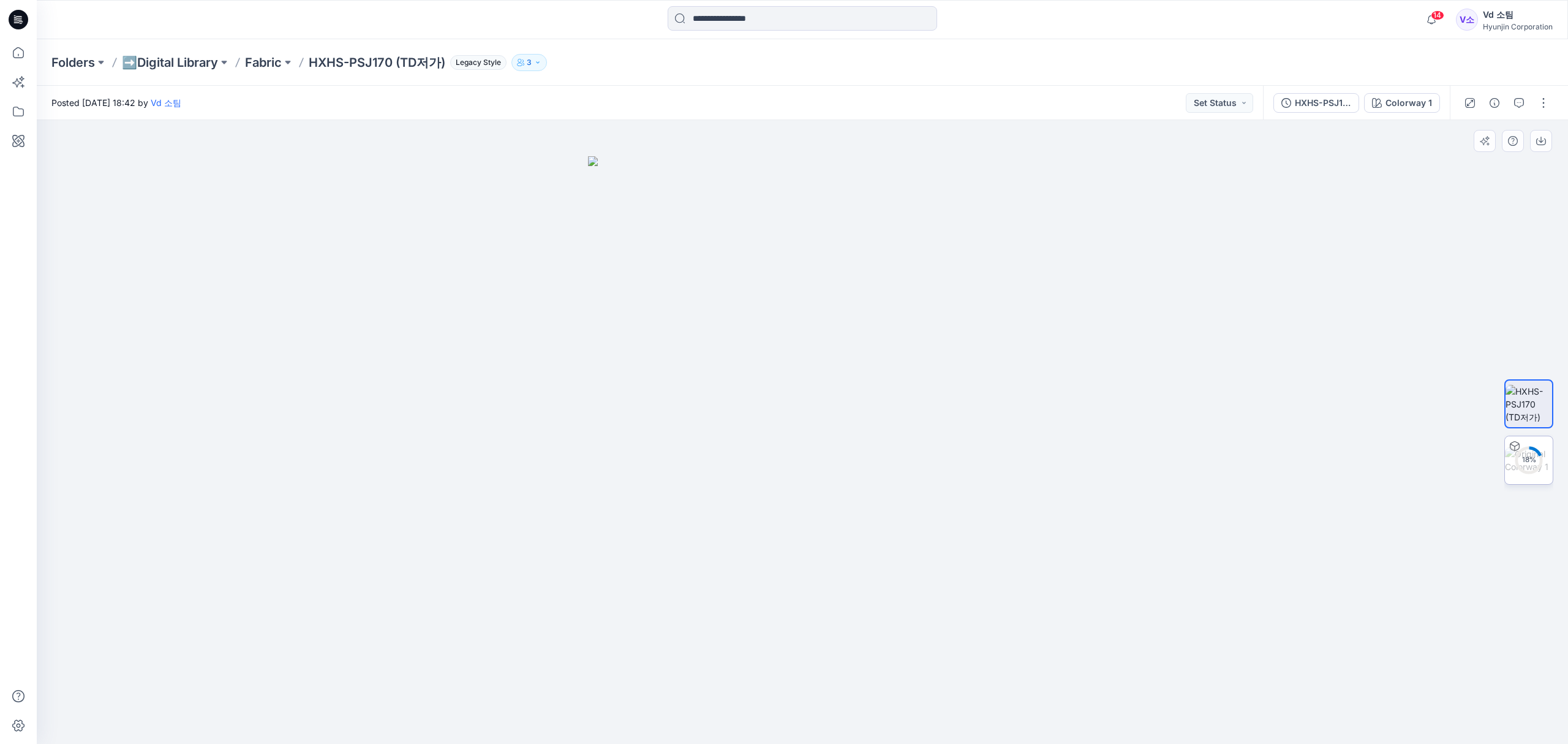
click at [1526, 451] on circle at bounding box center [1528, 459] width 24 height 24
click at [1532, 403] on img at bounding box center [1529, 404] width 48 height 38
click at [1531, 469] on img at bounding box center [1529, 460] width 48 height 26
click at [255, 65] on p "Fabric" at bounding box center [263, 62] width 37 height 17
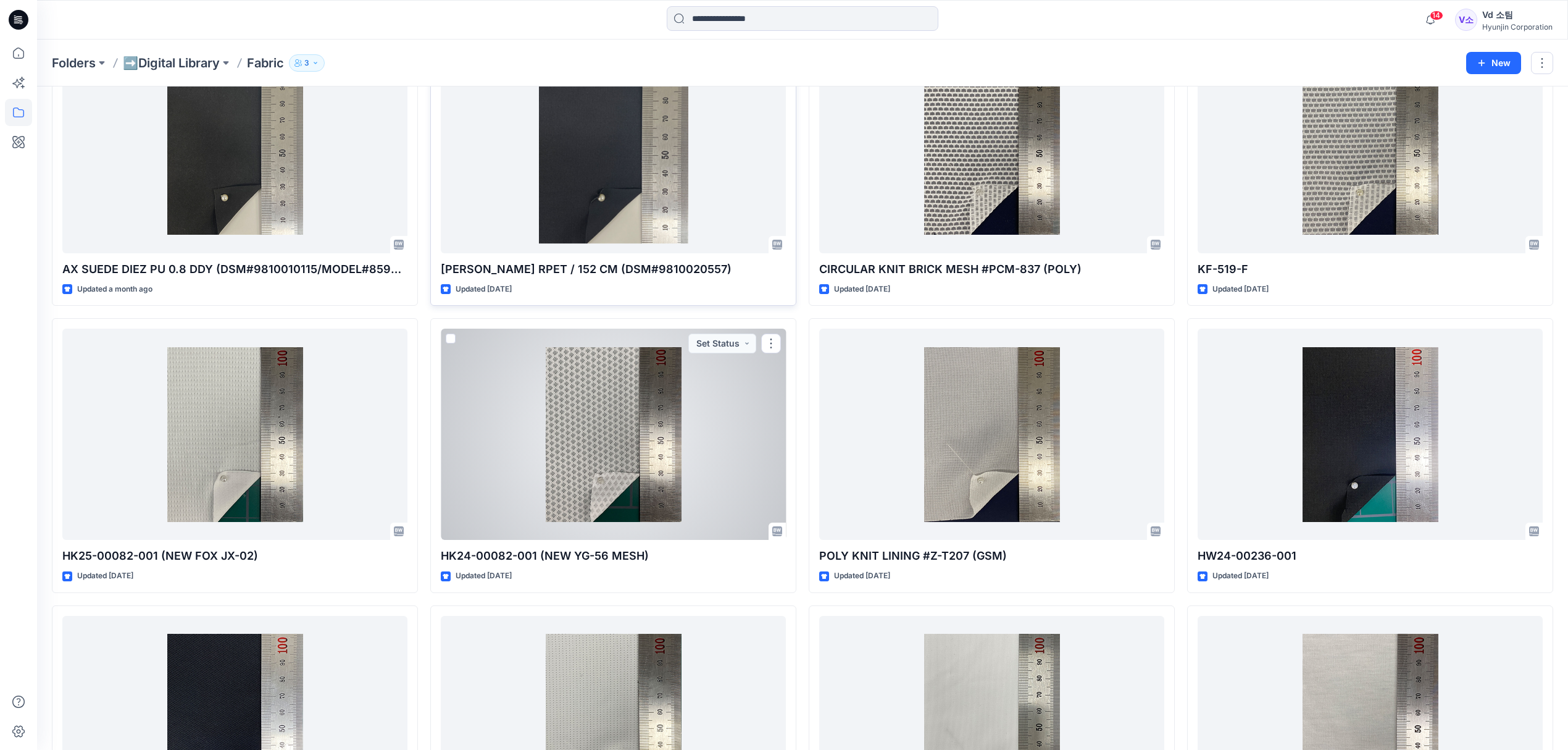
scroll to position [50, 0]
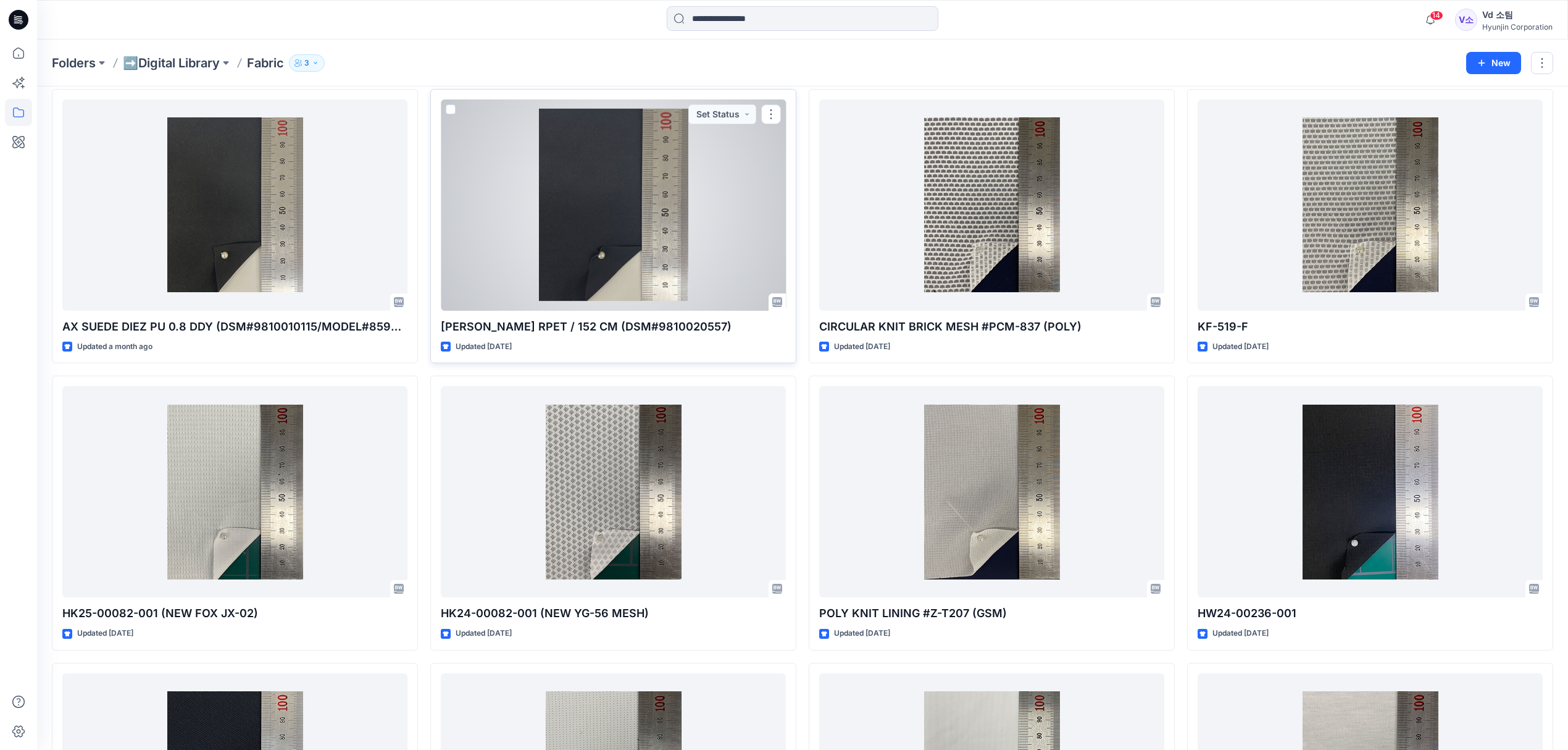
click at [680, 277] on div at bounding box center [613, 204] width 345 height 212
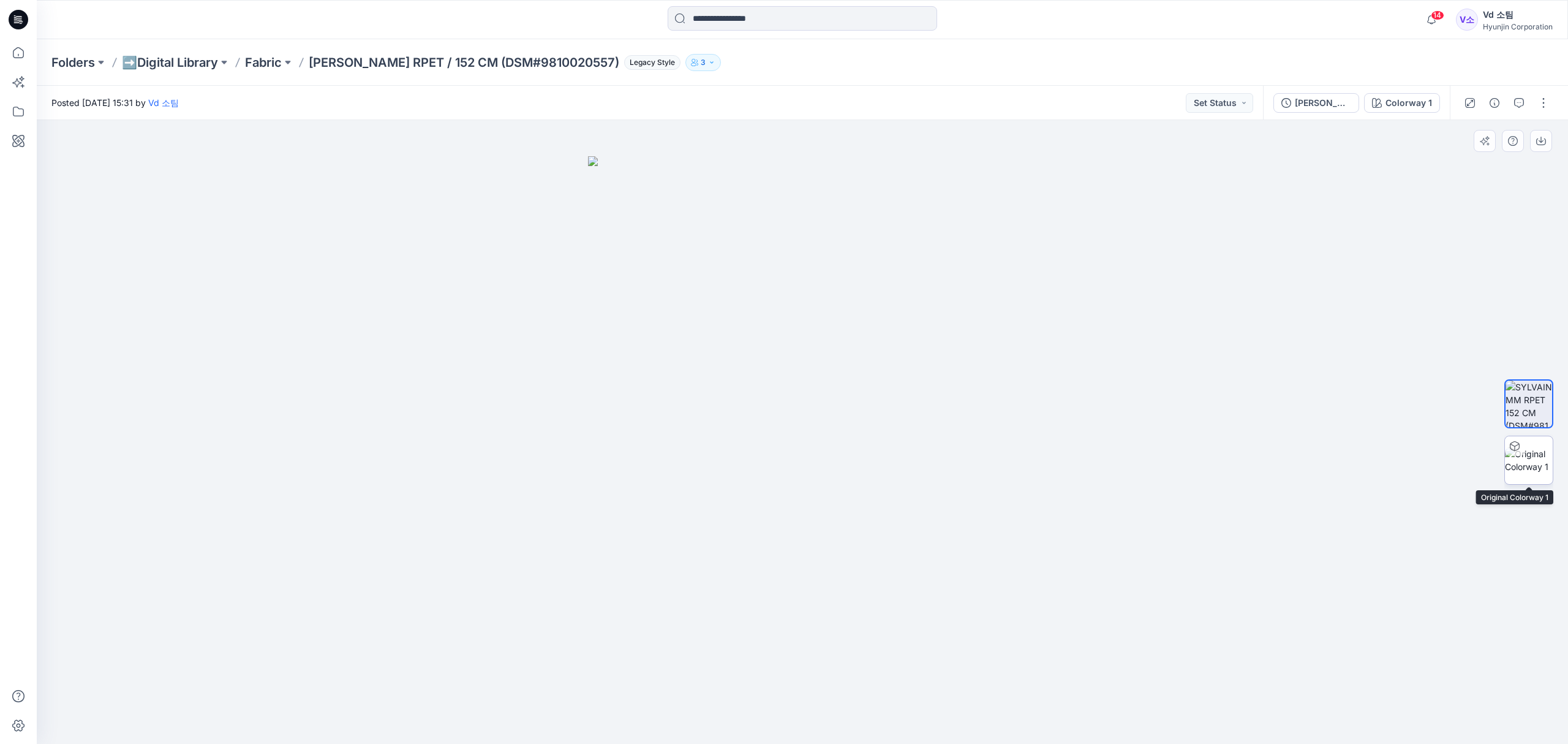
click at [1532, 457] on img at bounding box center [1529, 460] width 48 height 26
click at [865, 106] on div "Posted Thursday, July 31, 2025 15:31 by Vd 소팀 Set Status" at bounding box center [649, 103] width 1226 height 34
click at [260, 63] on p "Fabric" at bounding box center [263, 62] width 37 height 17
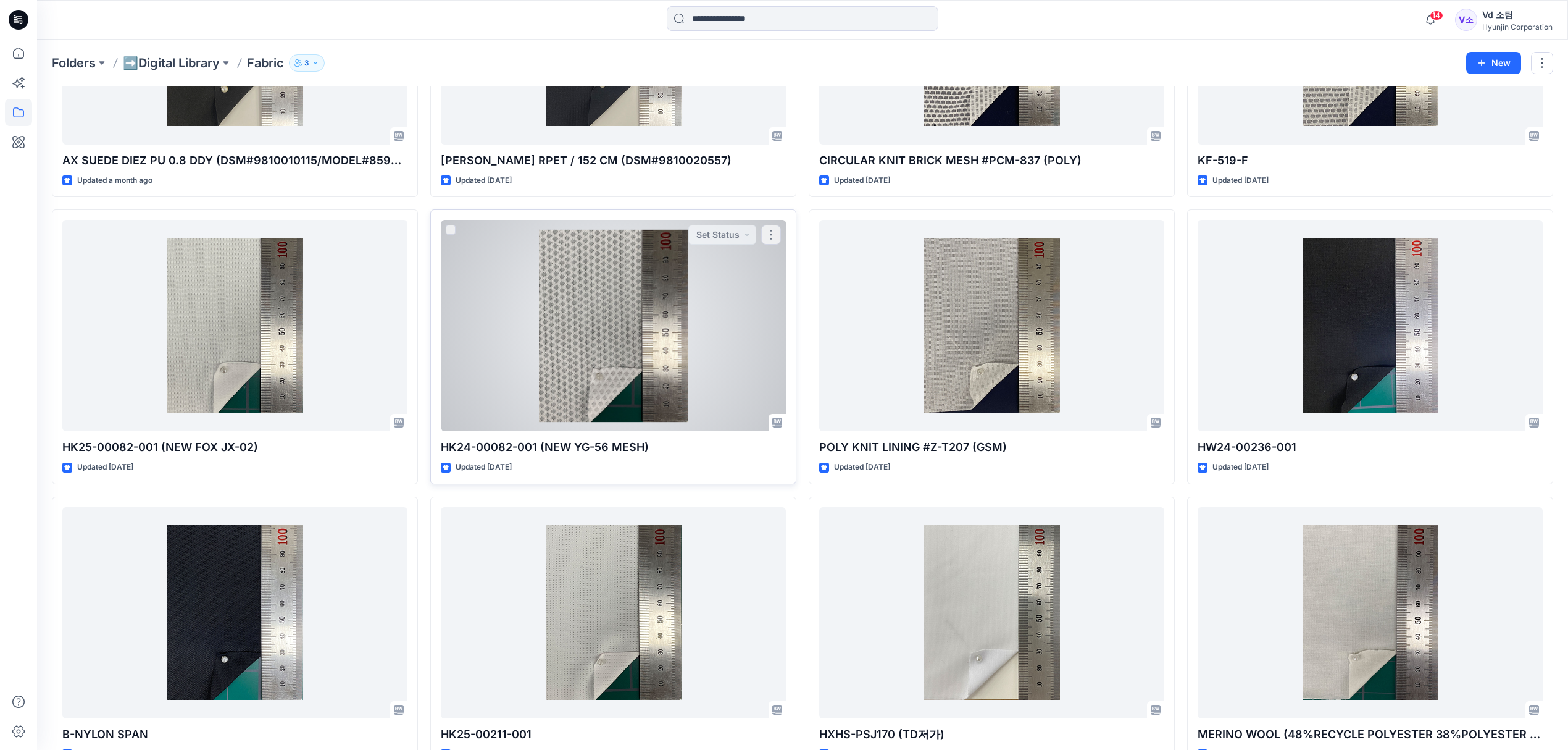
scroll to position [247, 0]
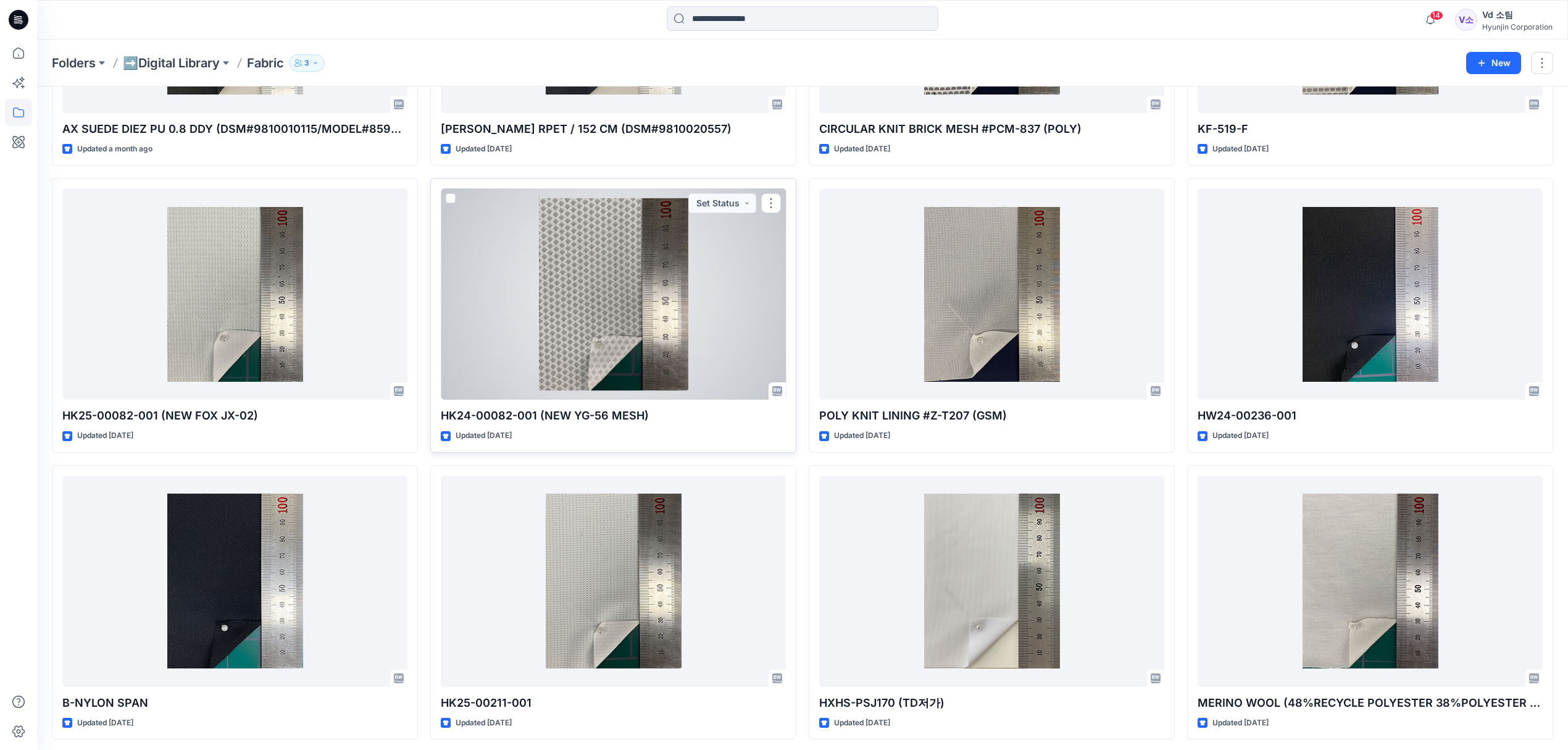
click at [635, 332] on div at bounding box center [613, 294] width 345 height 212
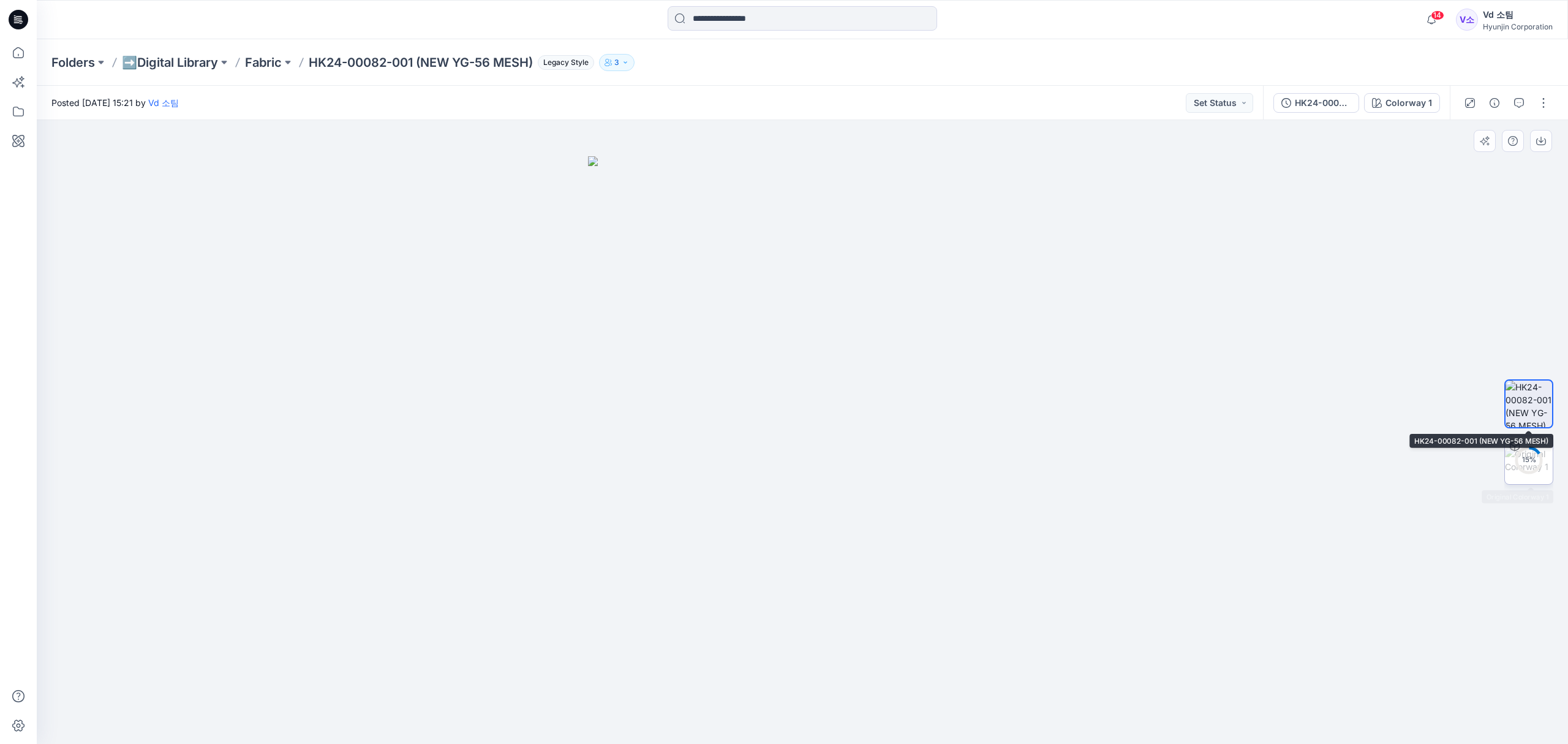
click at [1526, 467] on circle at bounding box center [1528, 459] width 24 height 24
click at [168, 60] on p "➡️Digital Library" at bounding box center [170, 62] width 96 height 17
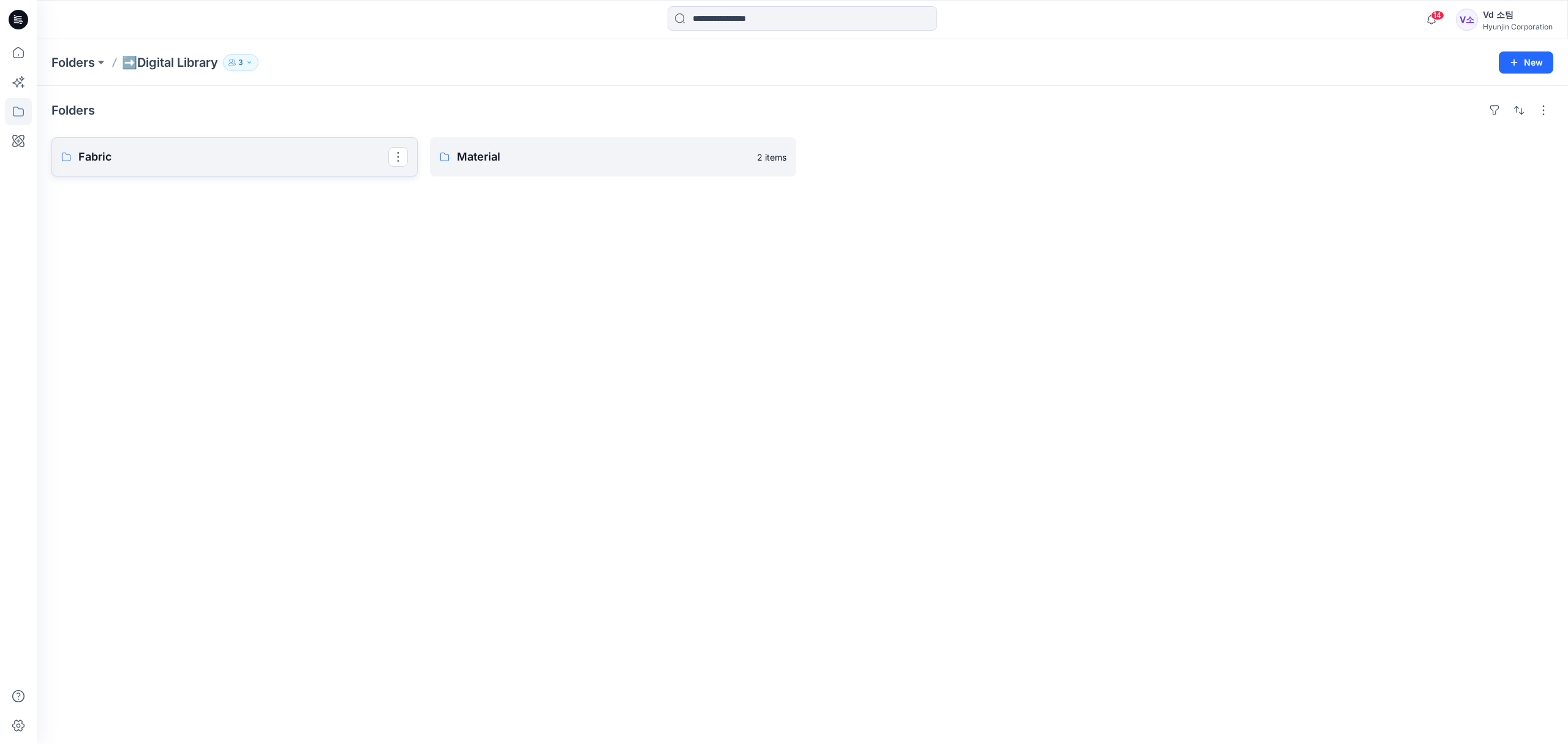
click at [292, 153] on p "Fabric" at bounding box center [233, 156] width 310 height 17
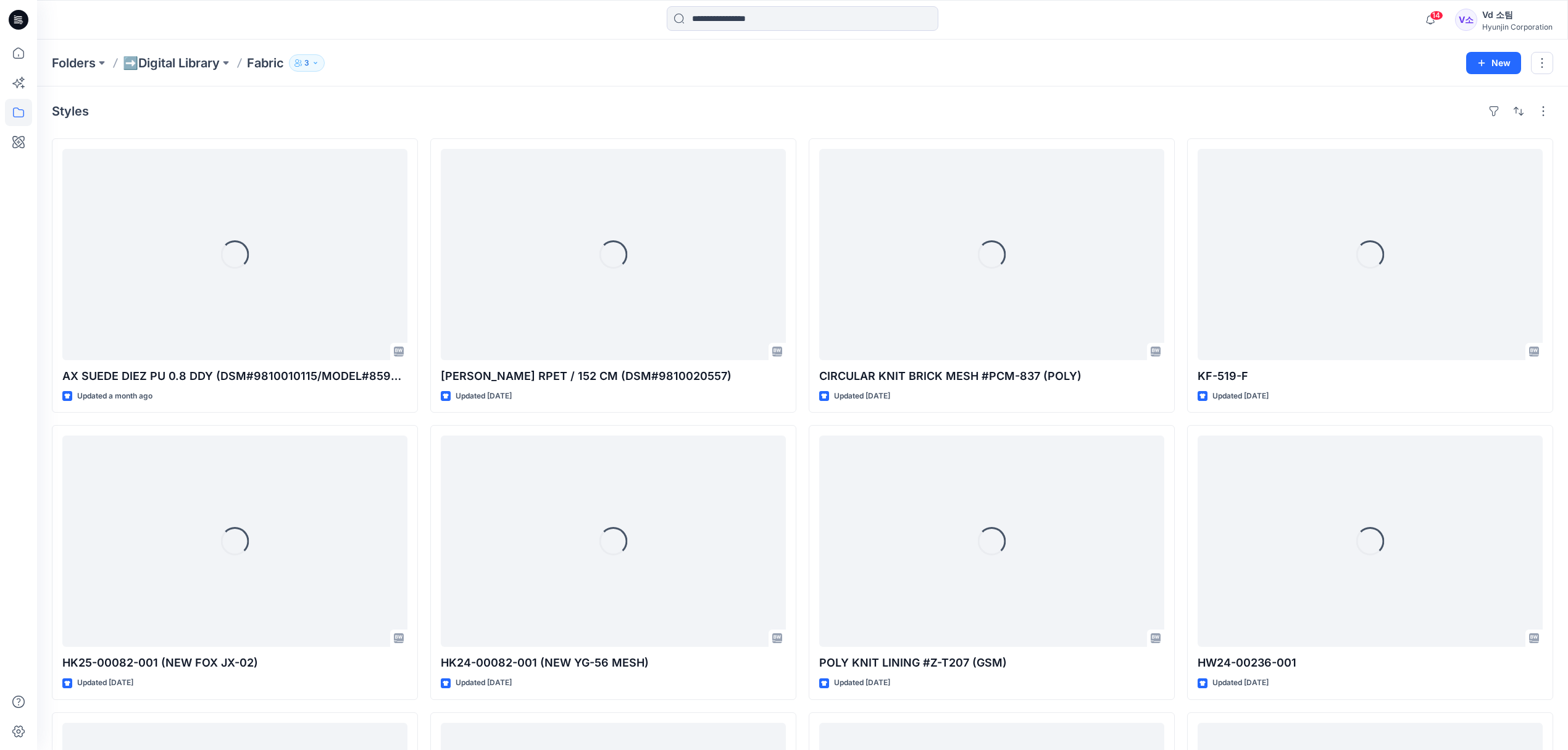
click at [260, 60] on p "Fabric" at bounding box center [265, 62] width 37 height 17
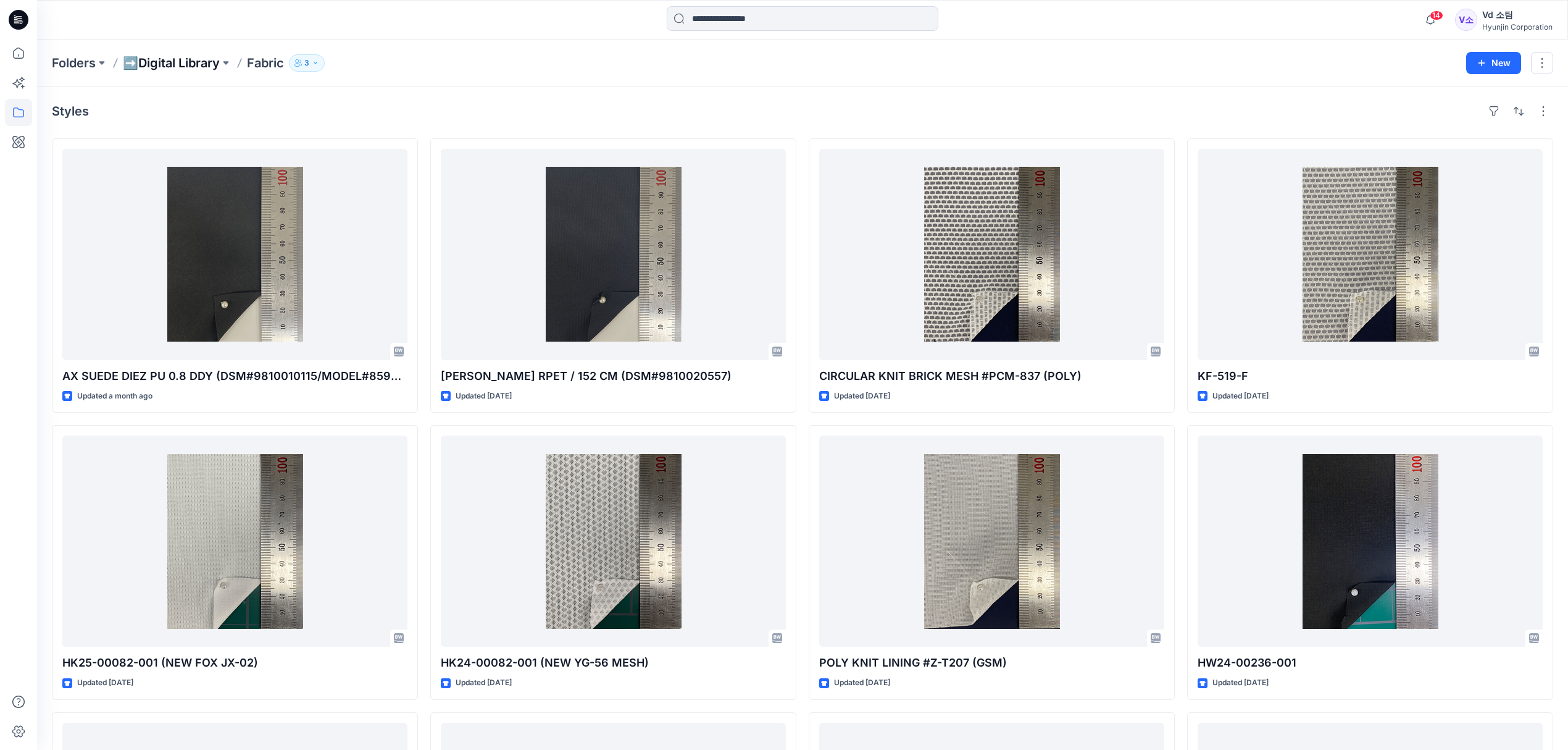
click at [178, 62] on p "➡️Digital Library" at bounding box center [171, 62] width 97 height 17
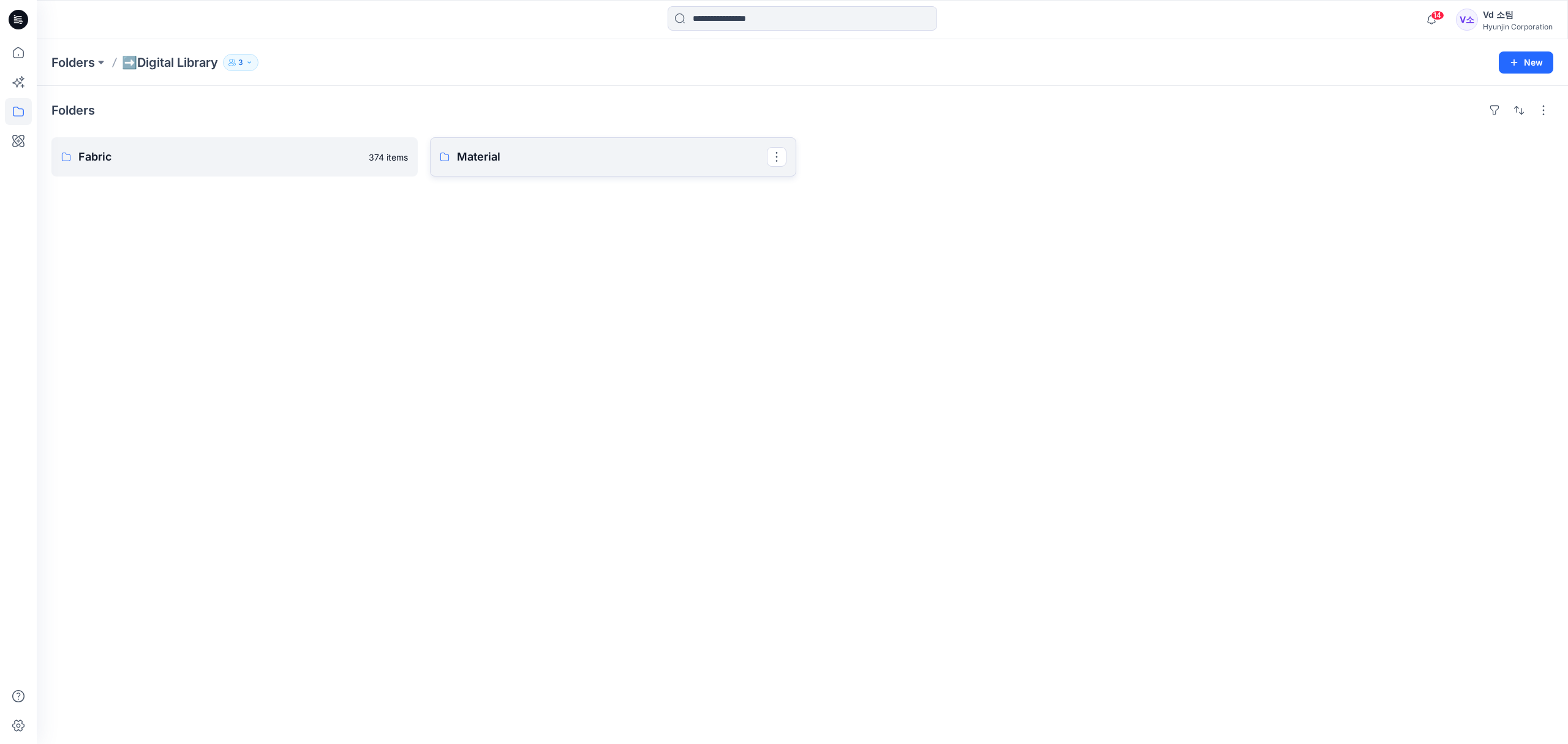
click at [518, 151] on p "Material" at bounding box center [612, 156] width 310 height 17
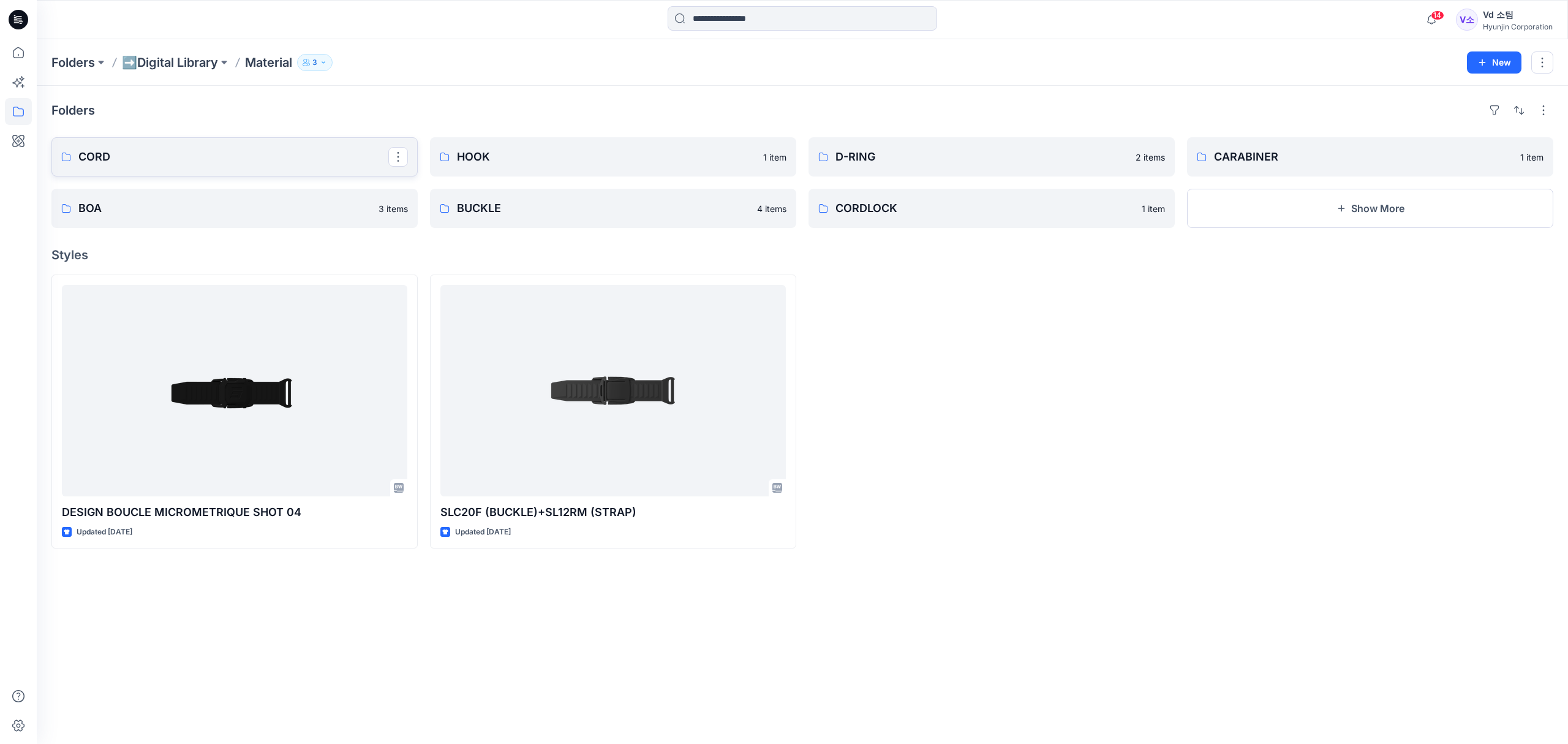
click at [221, 175] on link "CORD" at bounding box center [235, 157] width 366 height 39
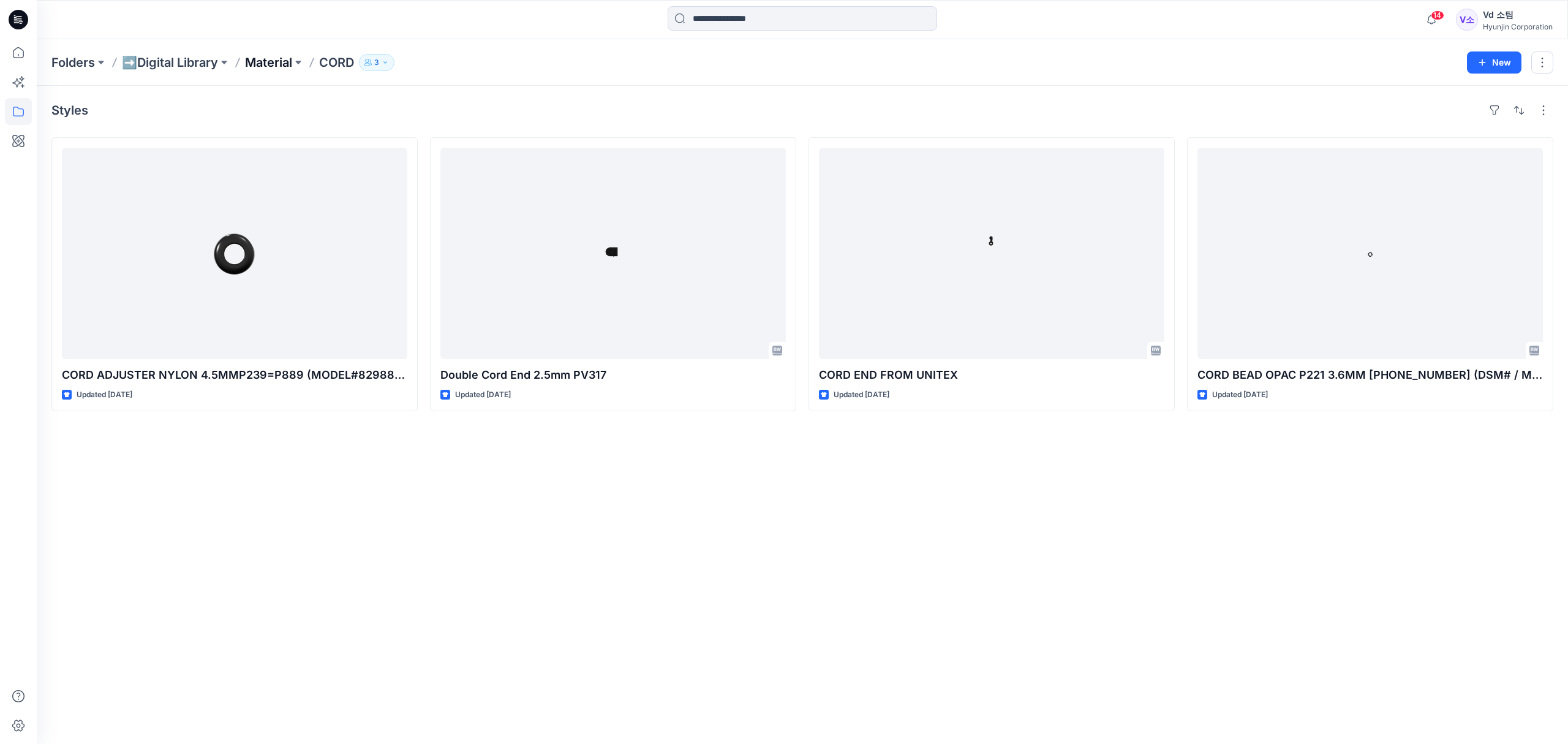
click at [254, 57] on p "Material" at bounding box center [268, 62] width 47 height 17
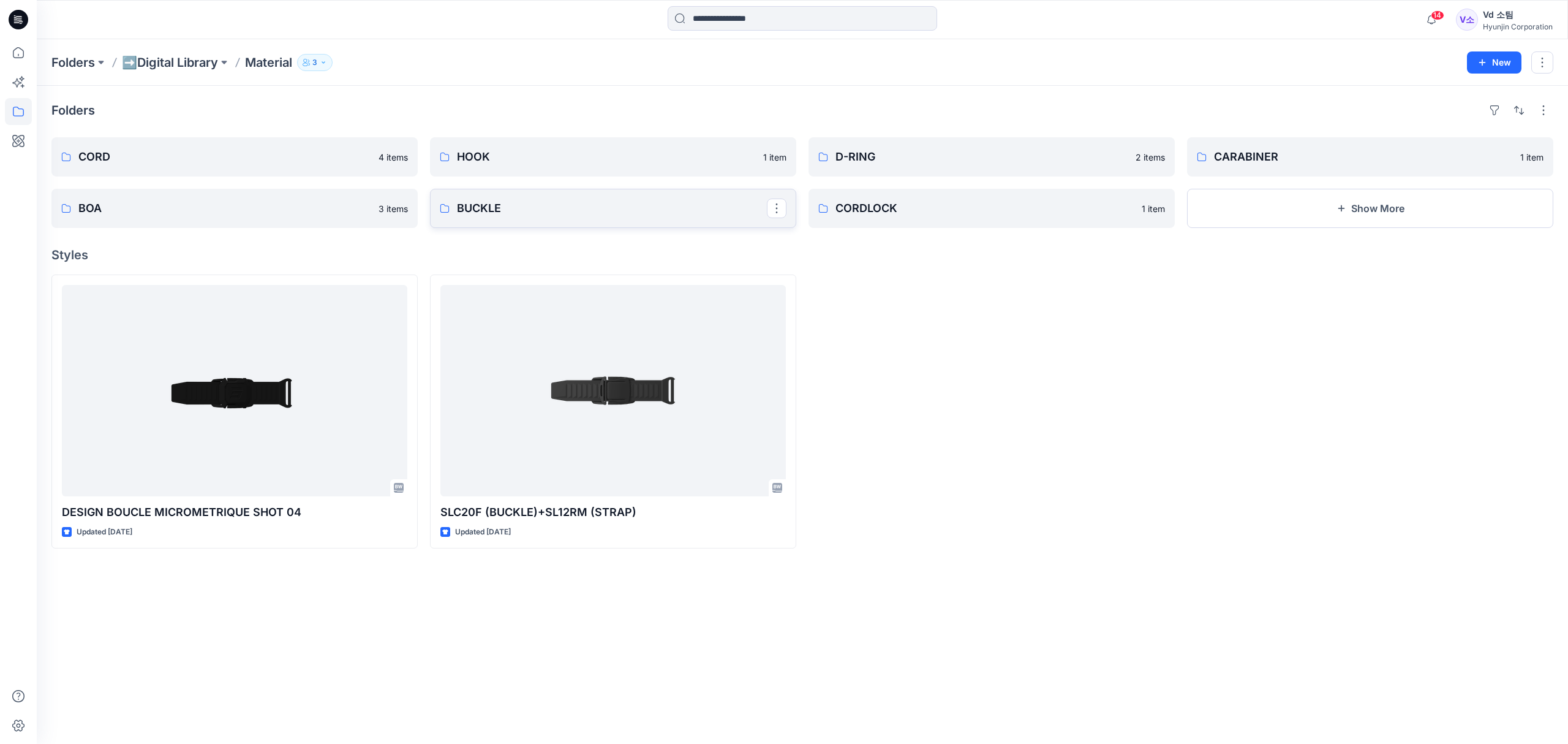
click at [530, 198] on link "BUCKLE" at bounding box center [613, 208] width 366 height 39
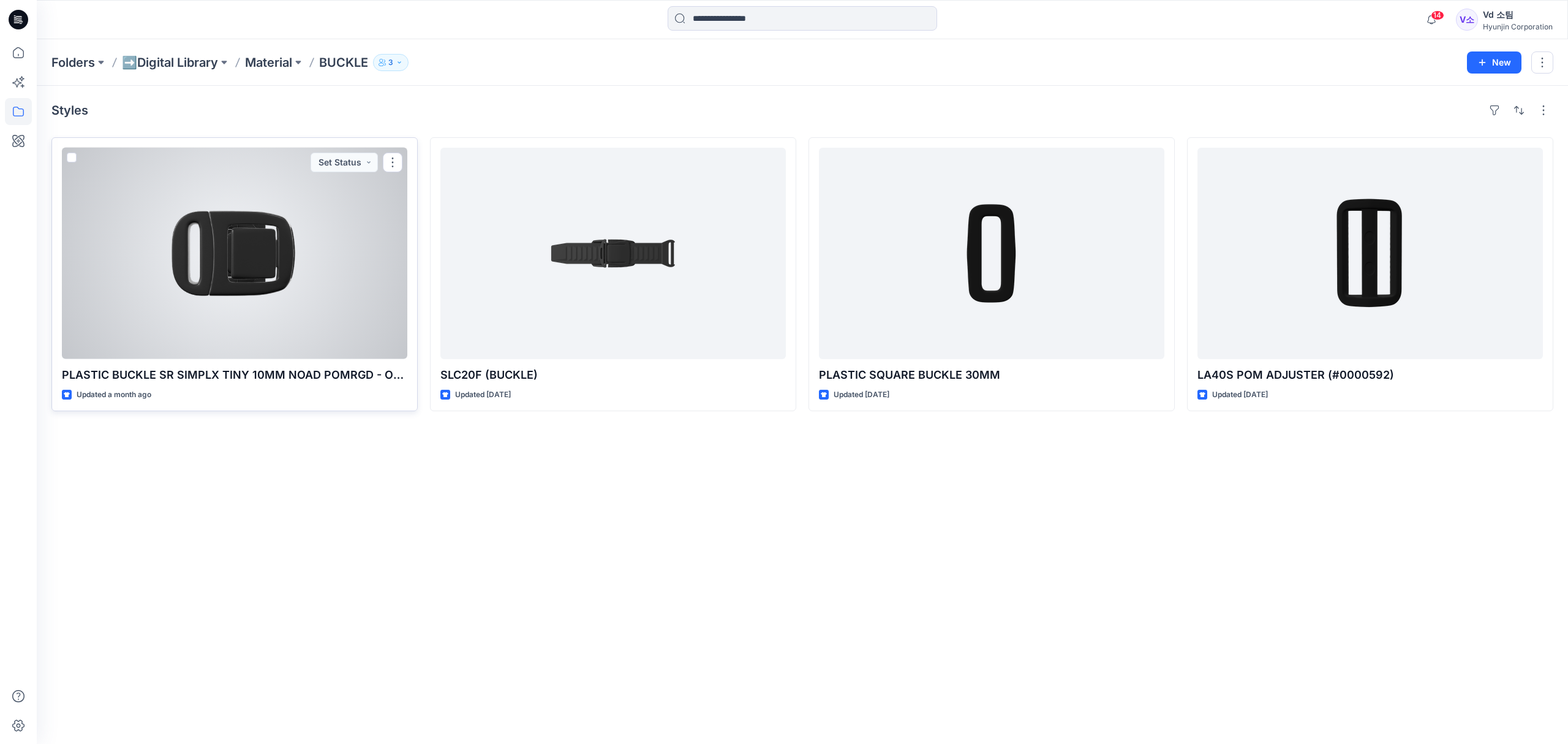
click at [263, 319] on div at bounding box center [234, 253] width 346 height 212
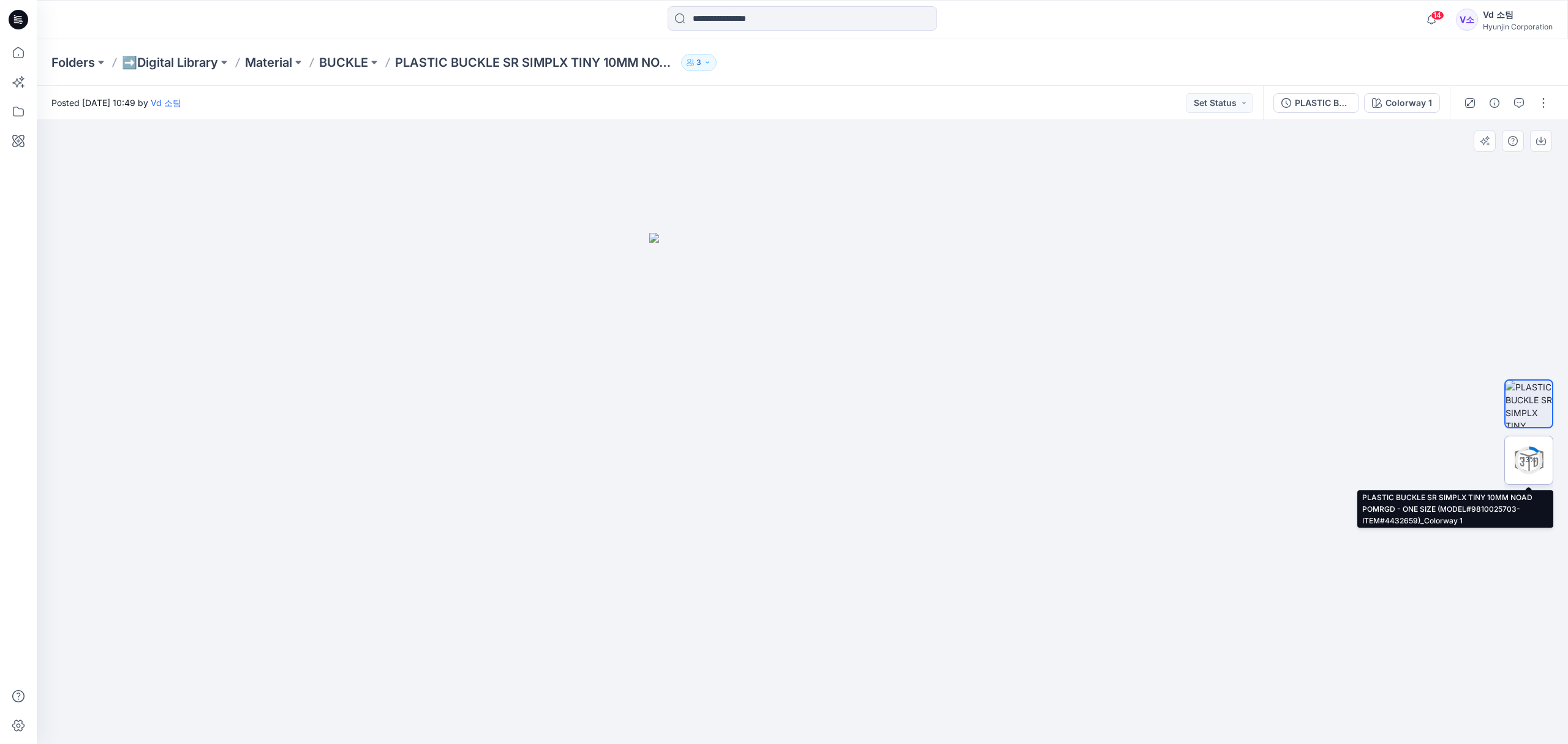
click at [1508, 465] on div "13 %" at bounding box center [1529, 460] width 49 height 49
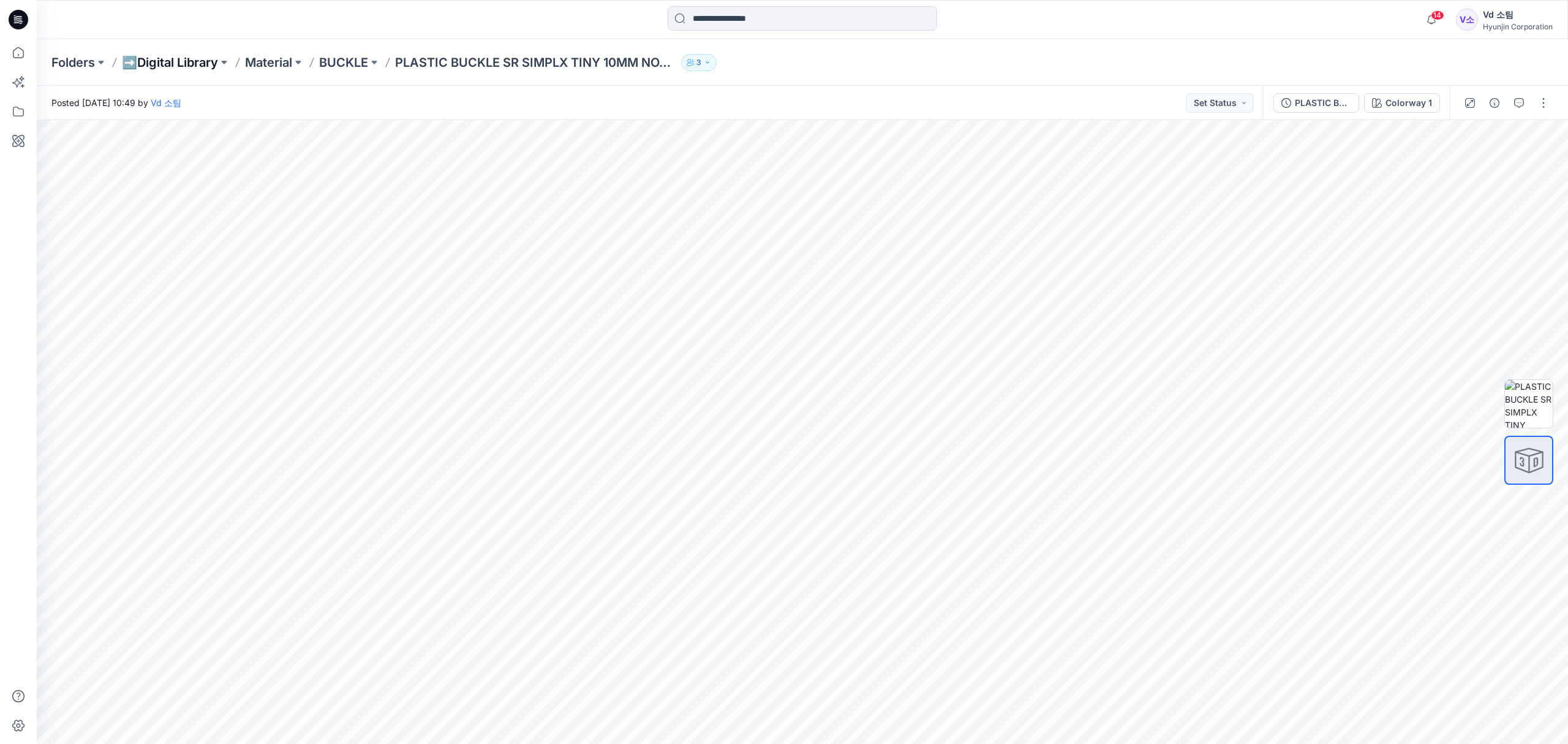
click at [135, 63] on p "➡️Digital Library" at bounding box center [170, 62] width 96 height 17
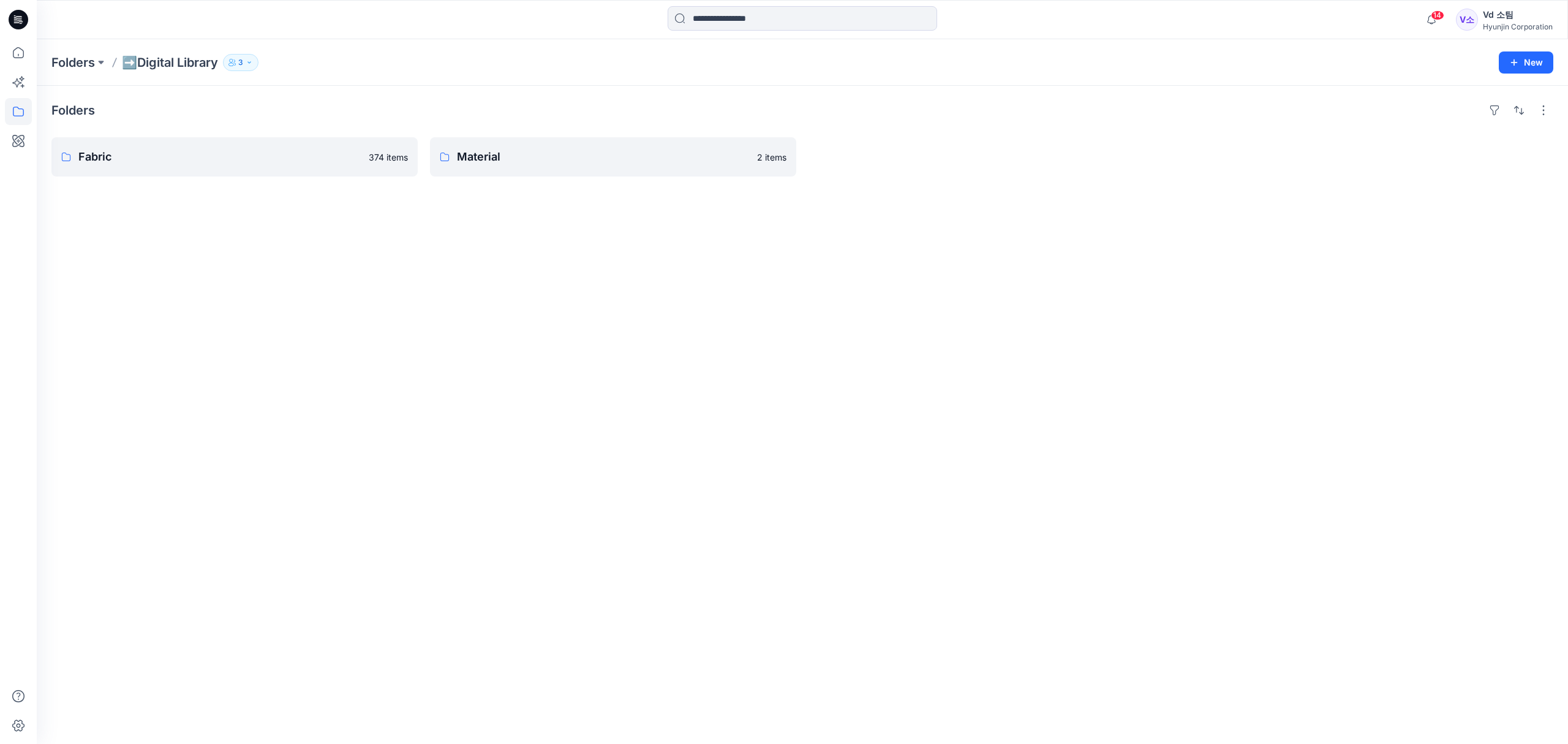
click at [172, 63] on p "➡️Digital Library" at bounding box center [170, 62] width 96 height 17
click at [152, 138] on link "Fabric 374 items" at bounding box center [235, 157] width 366 height 39
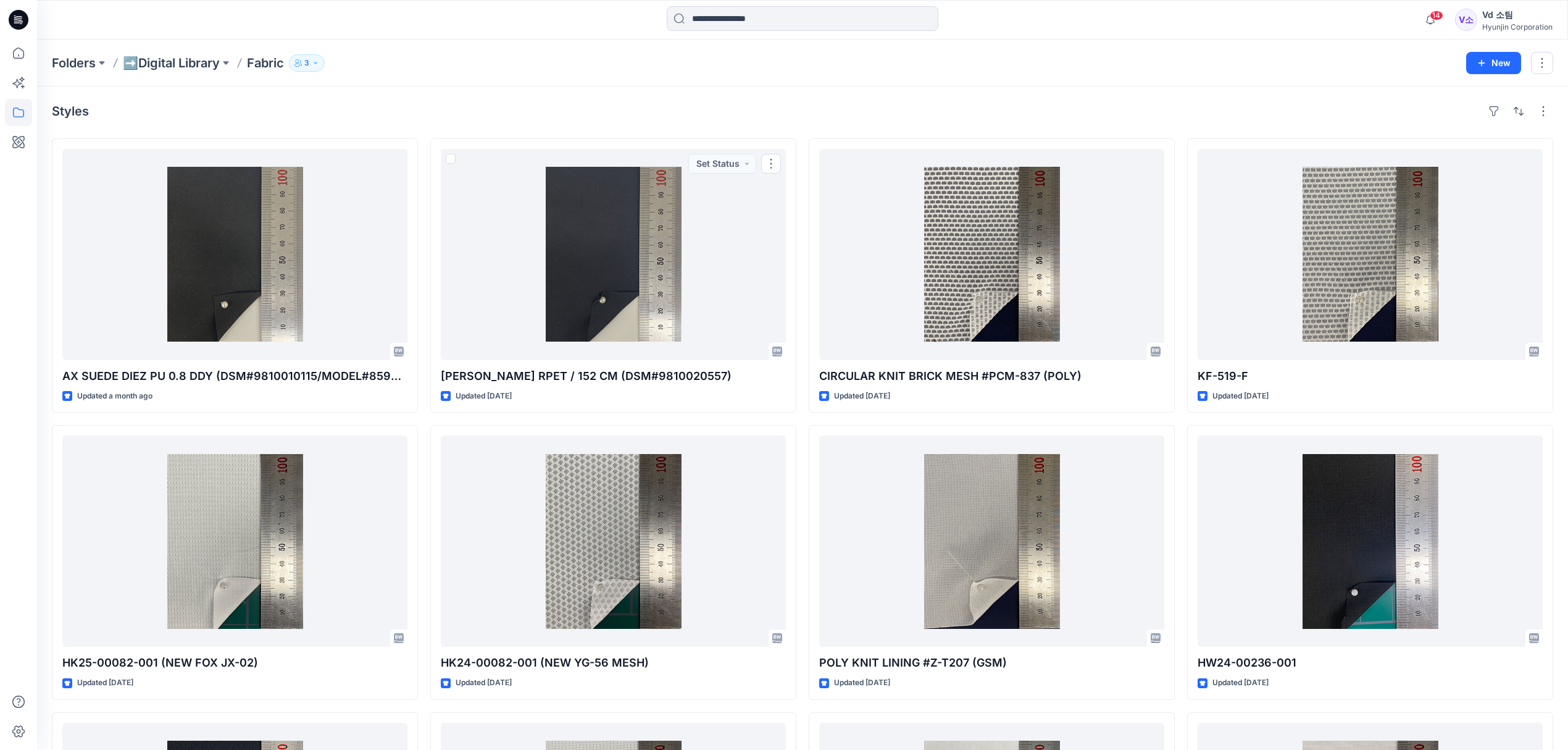
click at [636, 50] on div "Folders ➡️Digital Library Fabric 3 New" at bounding box center [802, 63] width 1531 height 47
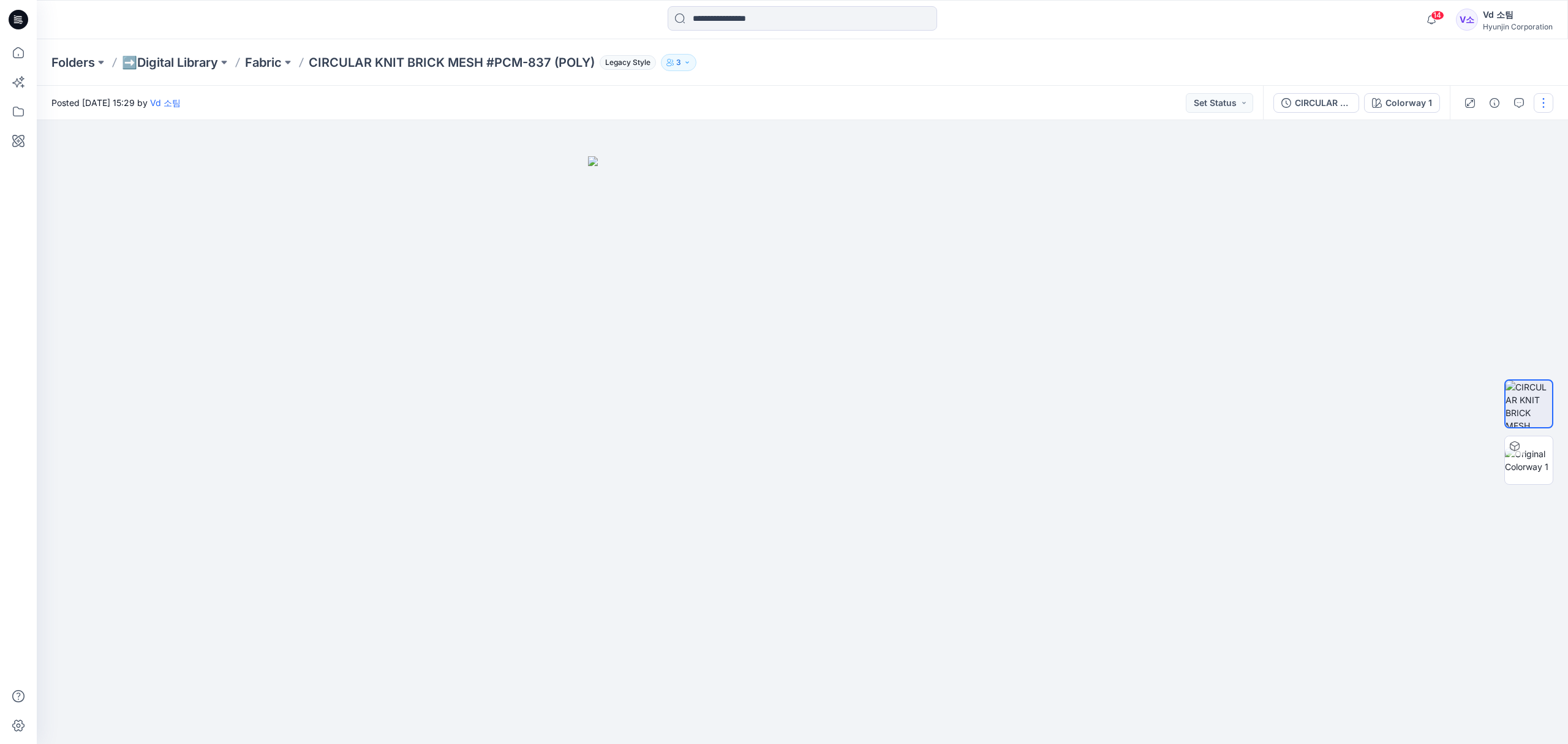
click at [1544, 96] on button "button" at bounding box center [1544, 103] width 20 height 20
click at [1495, 150] on p "Add Colorways" at bounding box center [1489, 154] width 62 height 13
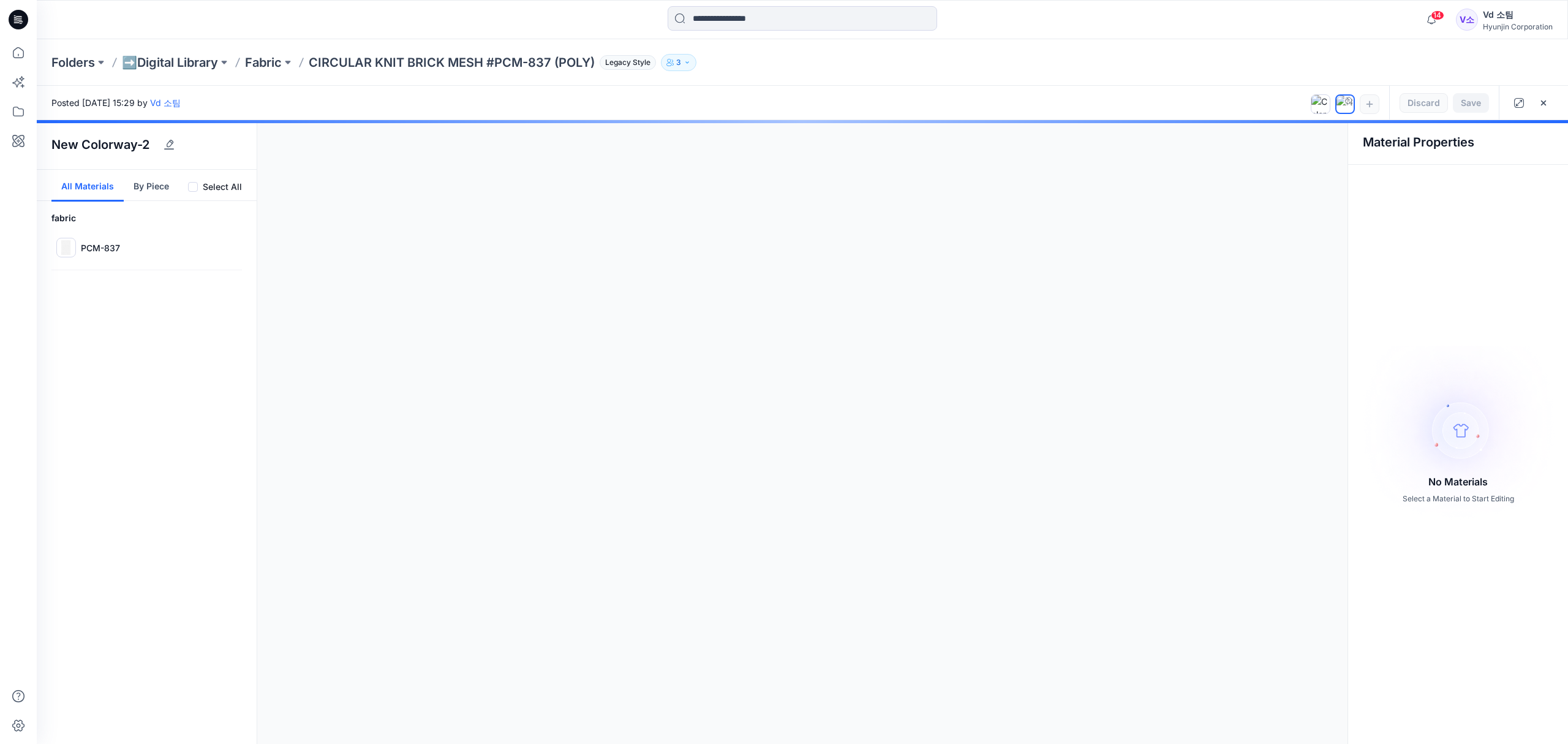
click at [109, 238] on div at bounding box center [802, 431] width 1531 height 623
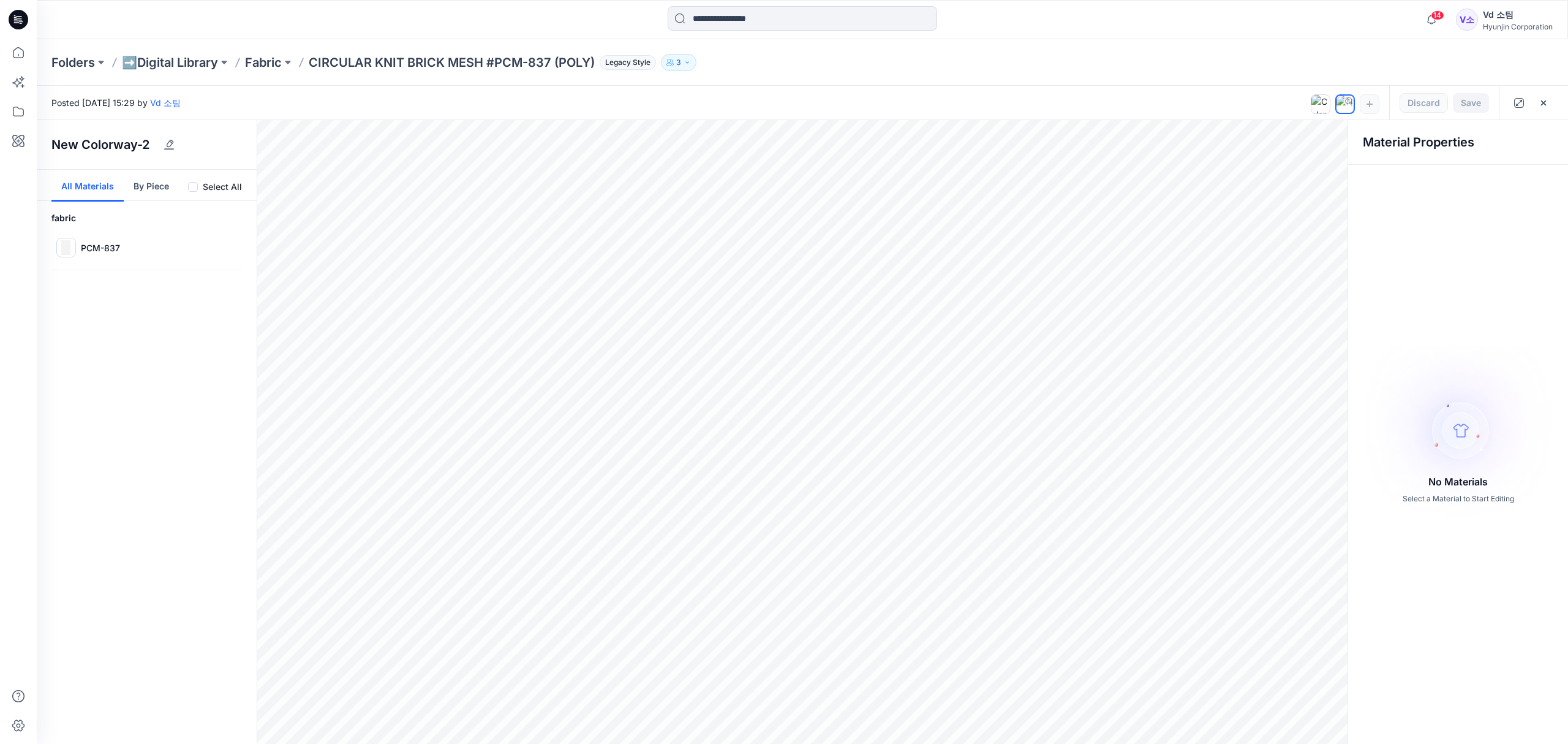
click at [1501, 397] on img at bounding box center [1457, 432] width 215 height 174
click at [1465, 452] on img at bounding box center [1457, 432] width 215 height 174
click at [1499, 153] on div "Material Properties" at bounding box center [1458, 142] width 220 height 45
click at [1541, 100] on icon "button" at bounding box center [1543, 102] width 4 height 4
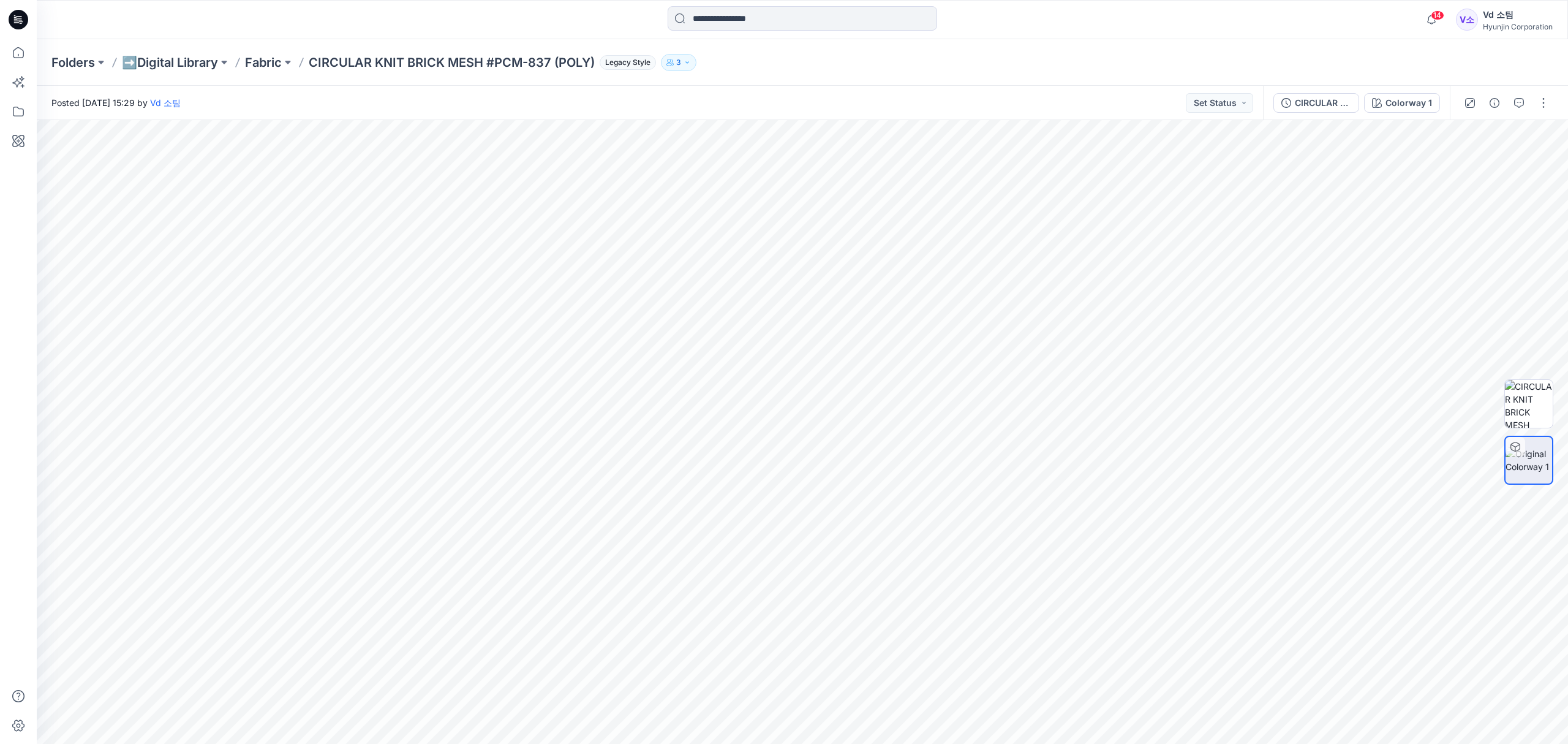
click at [158, 50] on div "Folders ➡️Digital Library Fabric CIRCULAR KNIT BRICK MESH #PCM-837 (POLY) Legac…" at bounding box center [802, 63] width 1531 height 46
click at [160, 62] on p "➡️Digital Library" at bounding box center [170, 62] width 96 height 17
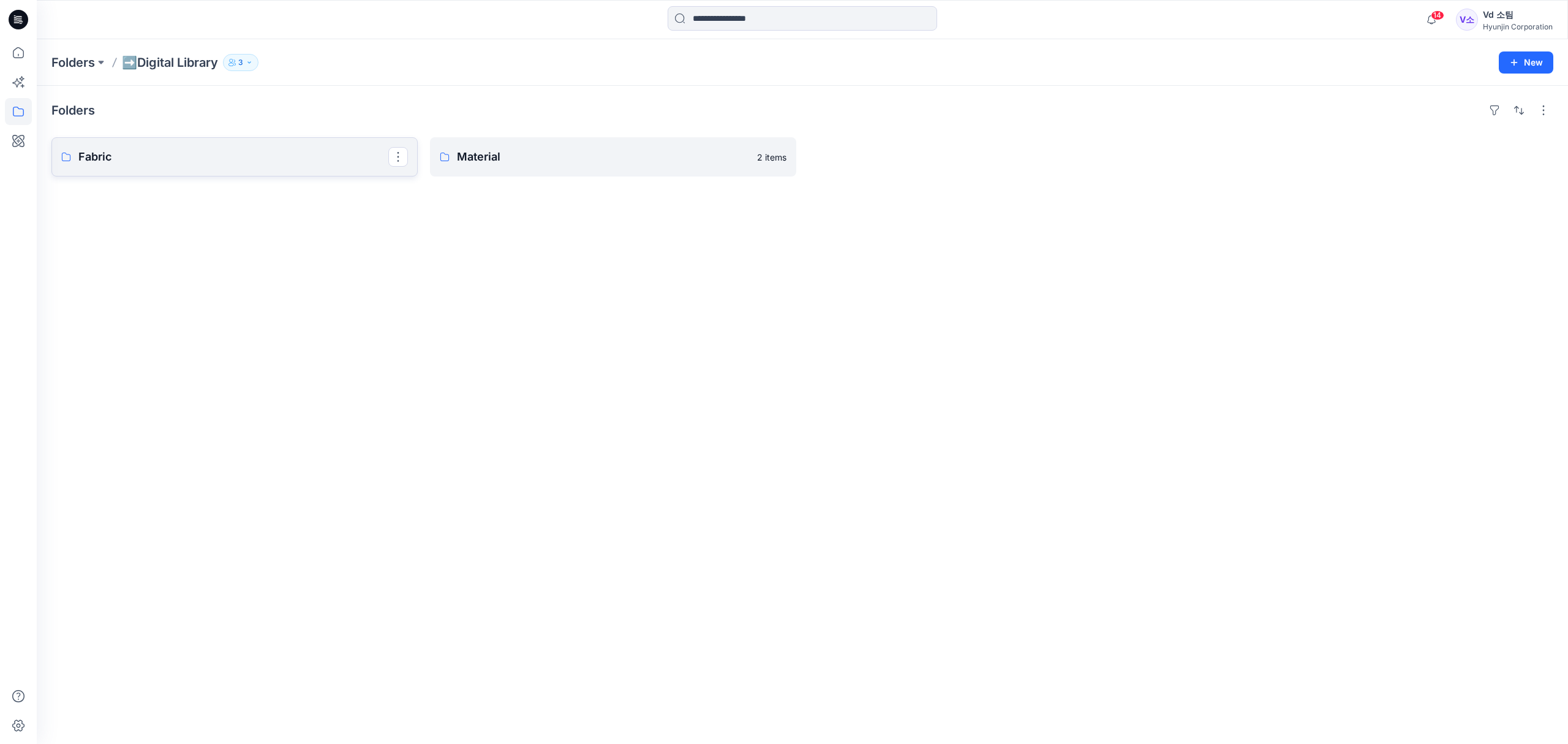
click at [218, 150] on p "Fabric" at bounding box center [233, 156] width 310 height 17
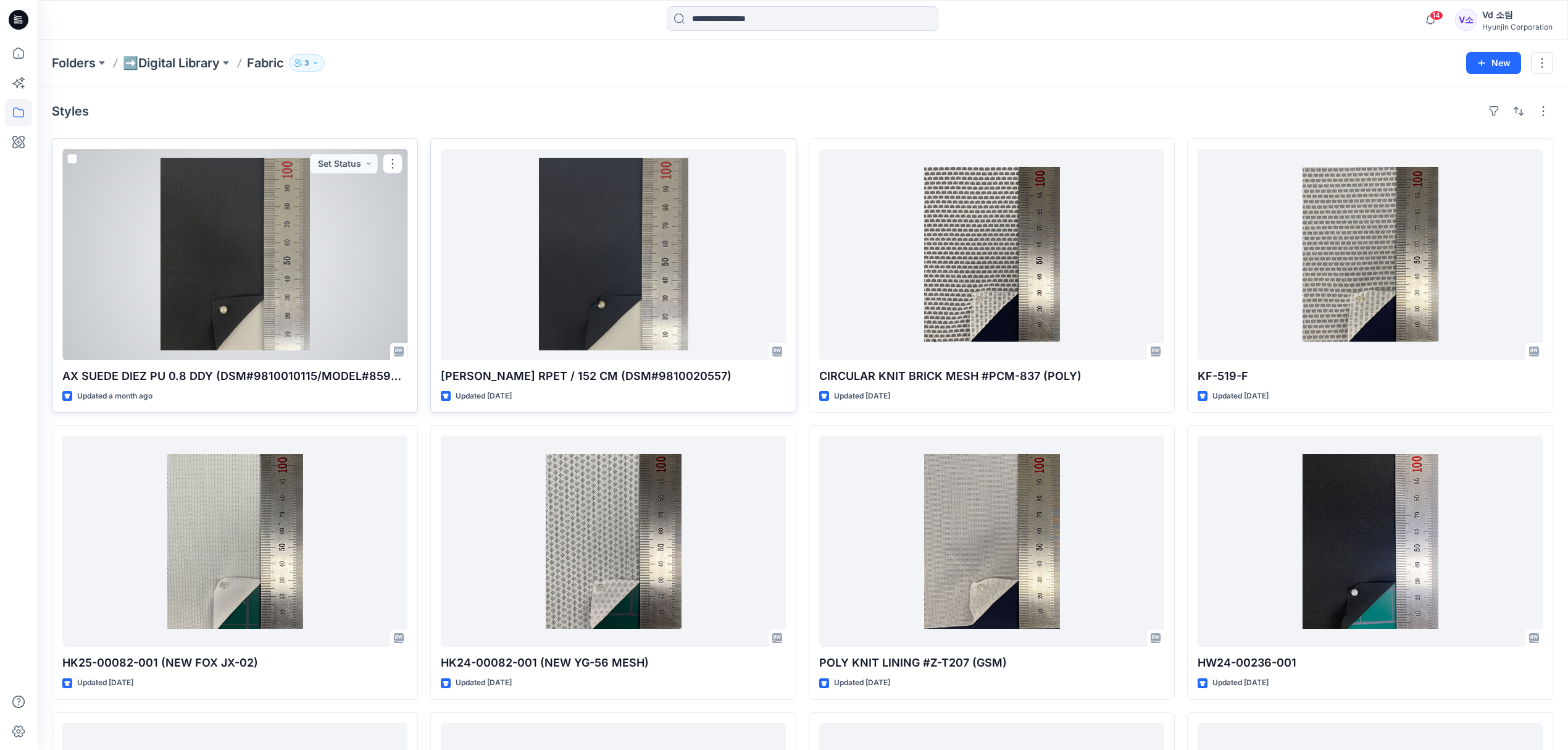
click at [253, 256] on div at bounding box center [234, 254] width 345 height 212
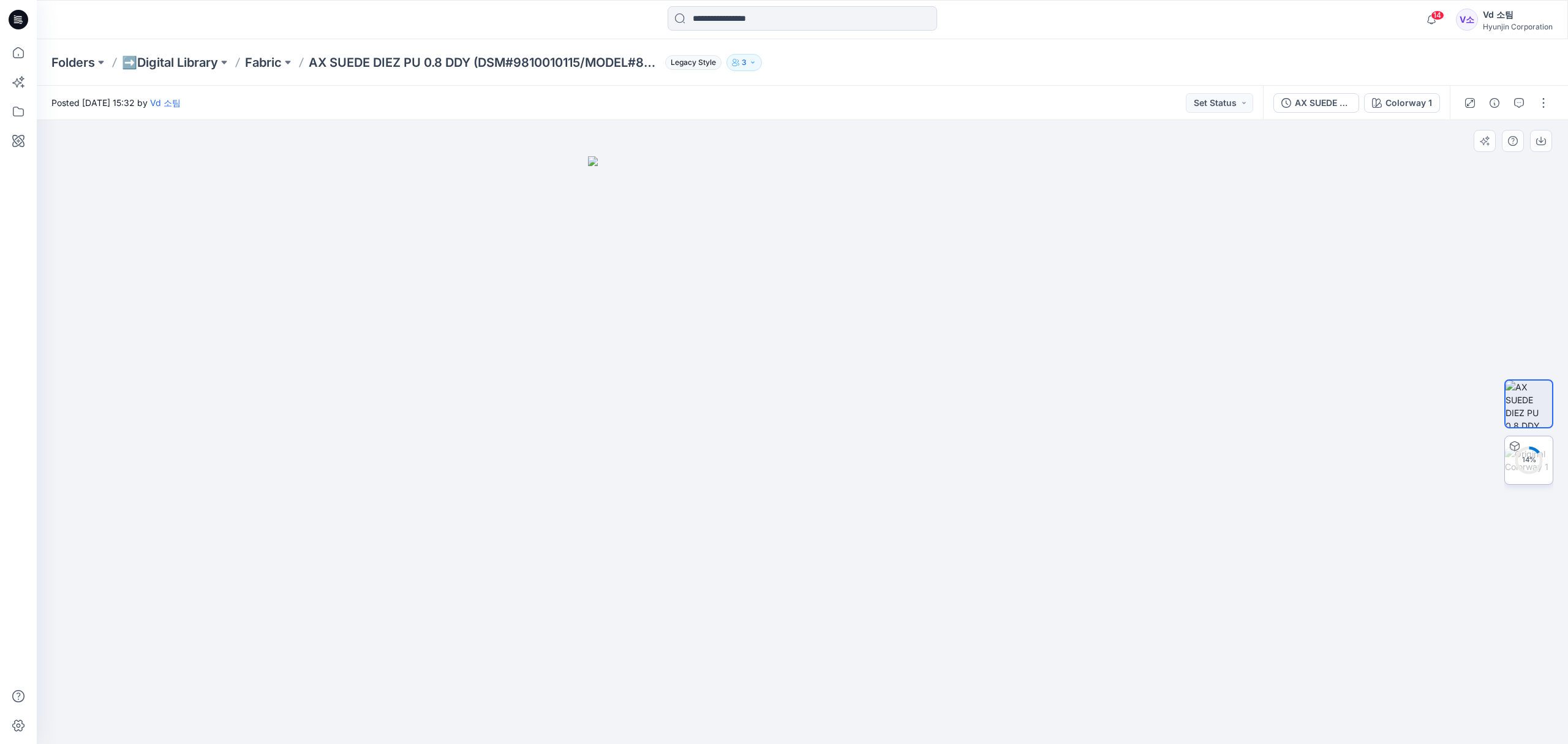
click at [1526, 459] on div "14 %" at bounding box center [1529, 460] width 29 height 11
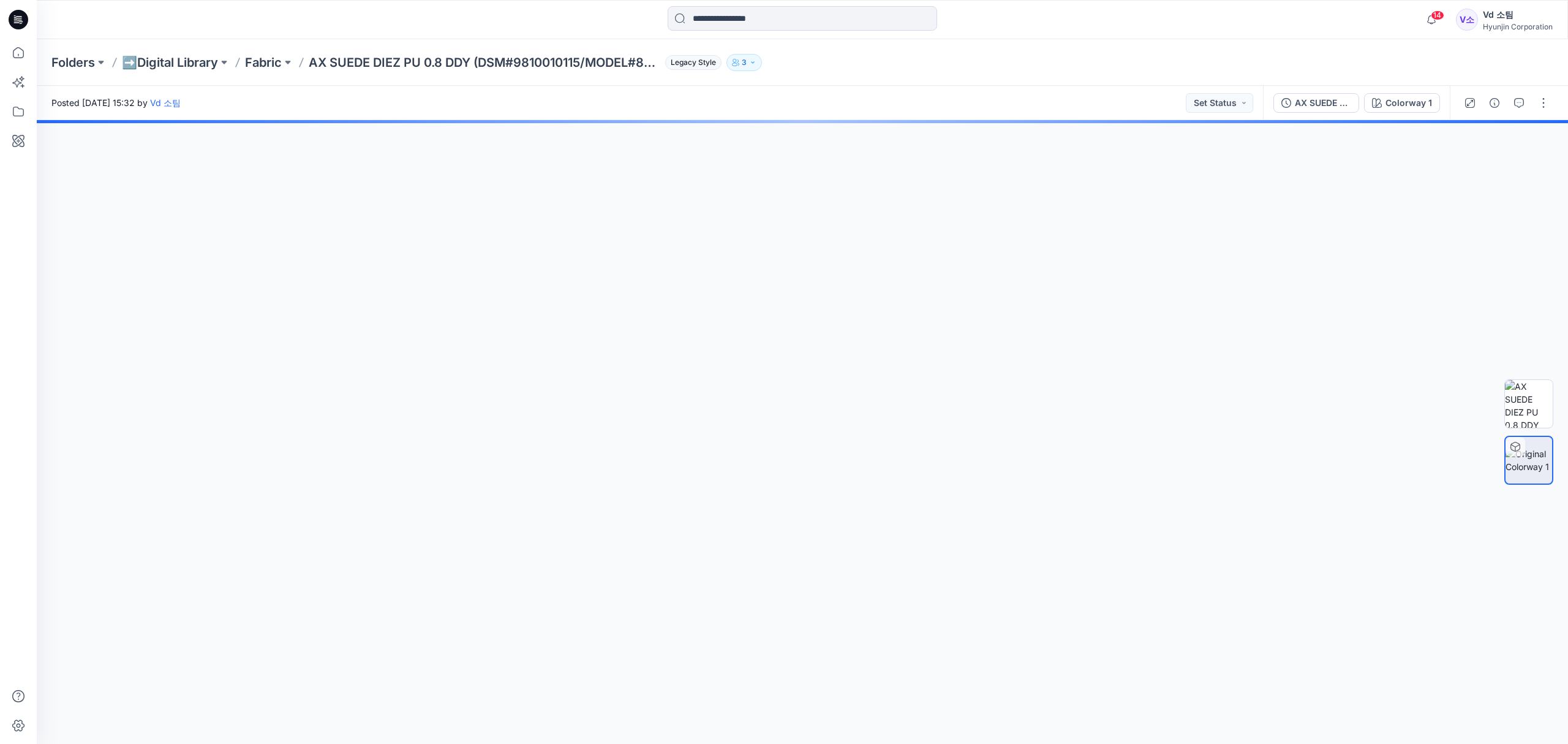
click at [902, 67] on div "Folders ➡️Digital Library Fabric AX SUEDE DIEZ PU 0.8 DDY (DSM#9810010115/MODEL…" at bounding box center [755, 62] width 1406 height 17
